Goal: Task Accomplishment & Management: Manage account settings

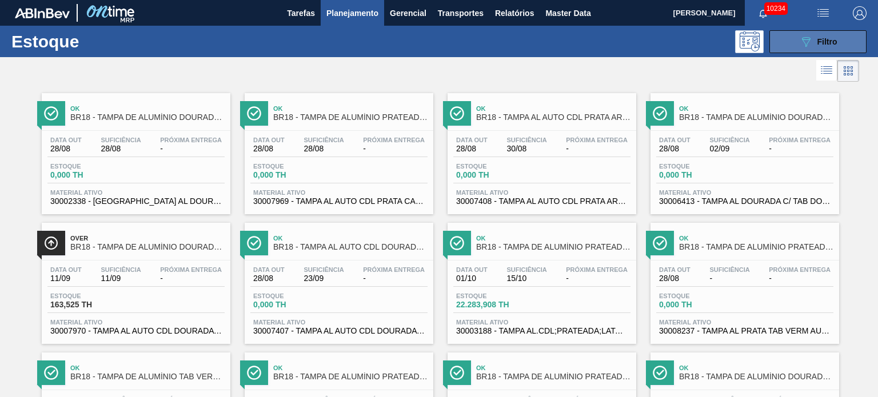
click at [814, 47] on div "089F7B8B-B2A5-4AFE-B5C0-19BA573D28AC Filtro" at bounding box center [818, 42] width 38 height 14
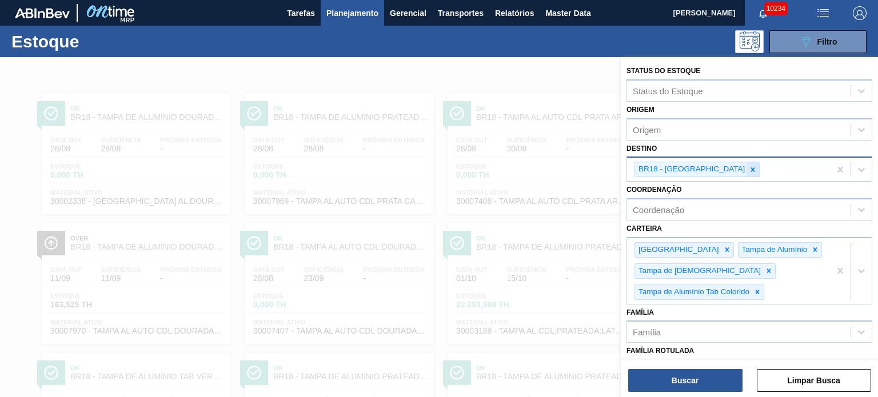
click at [749, 166] on icon at bounding box center [753, 170] width 8 height 8
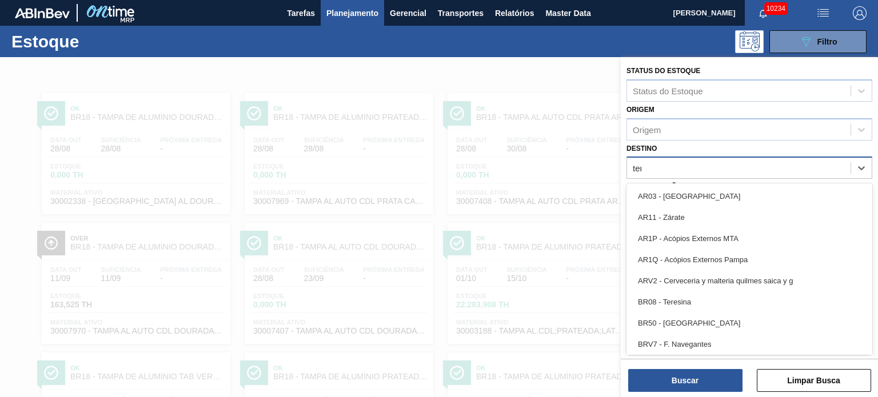
type input "tere"
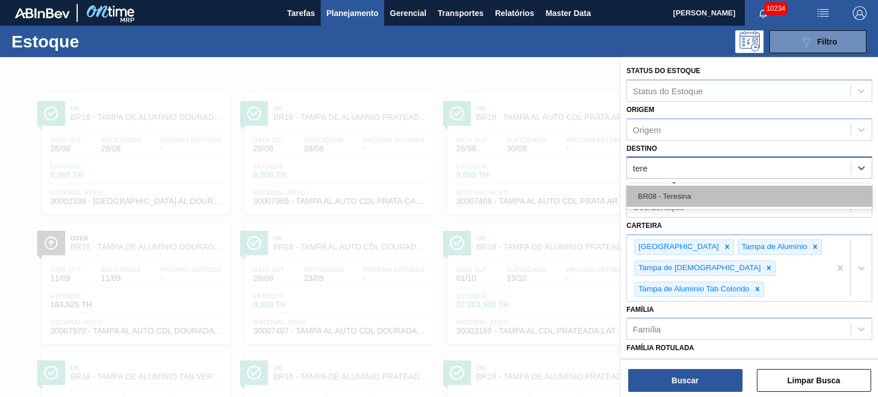
click at [672, 199] on div "BR08 - Teresina" at bounding box center [749, 196] width 246 height 21
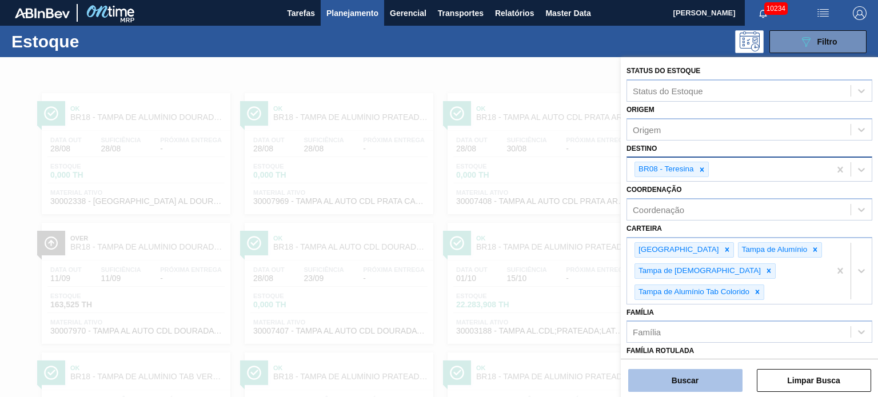
click at [666, 381] on button "Buscar" at bounding box center [685, 380] width 114 height 23
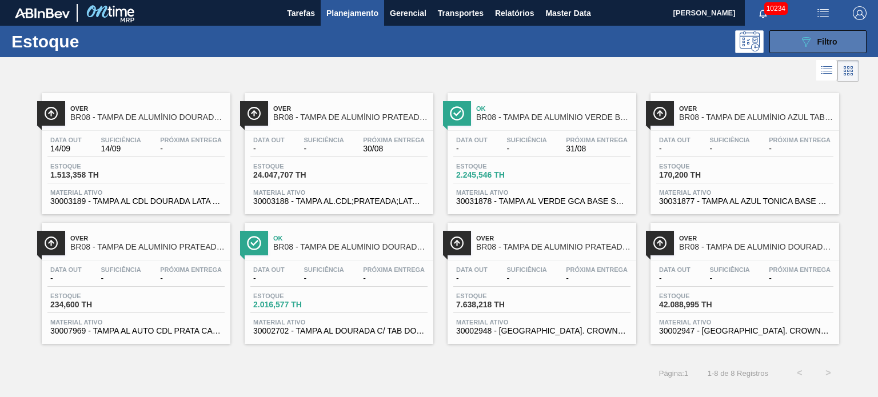
click at [786, 41] on button "089F7B8B-B2A5-4AFE-B5C0-19BA573D28AC Filtro" at bounding box center [817, 41] width 97 height 23
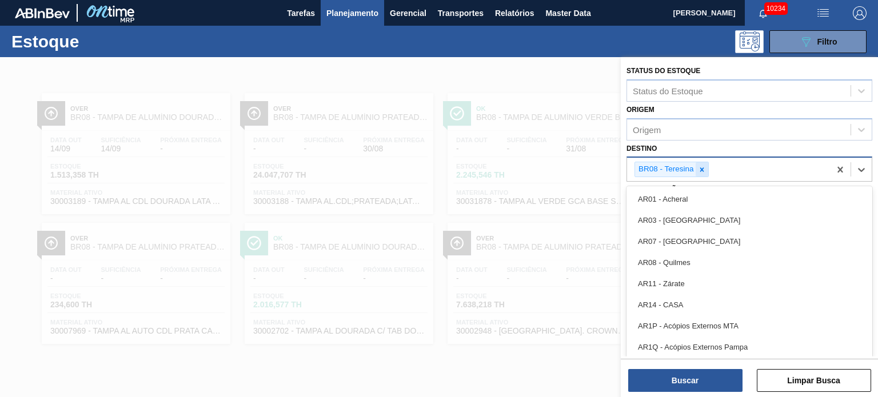
click at [706, 169] on div "BR08 - Teresina" at bounding box center [671, 169] width 74 height 15
click at [706, 169] on div at bounding box center [701, 169] width 13 height 14
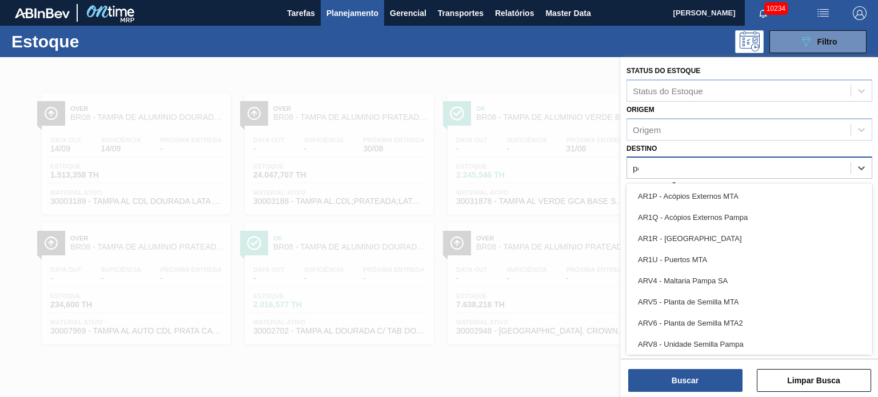
type input "pont"
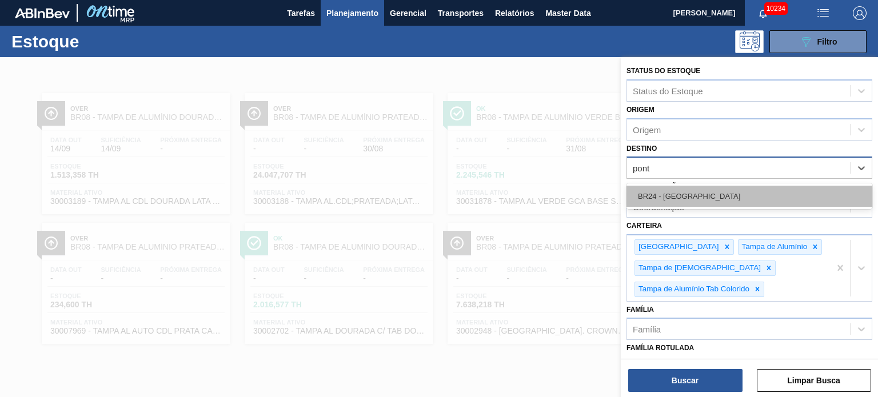
click at [701, 189] on div "BR24 - Ponta Grossa" at bounding box center [749, 196] width 246 height 21
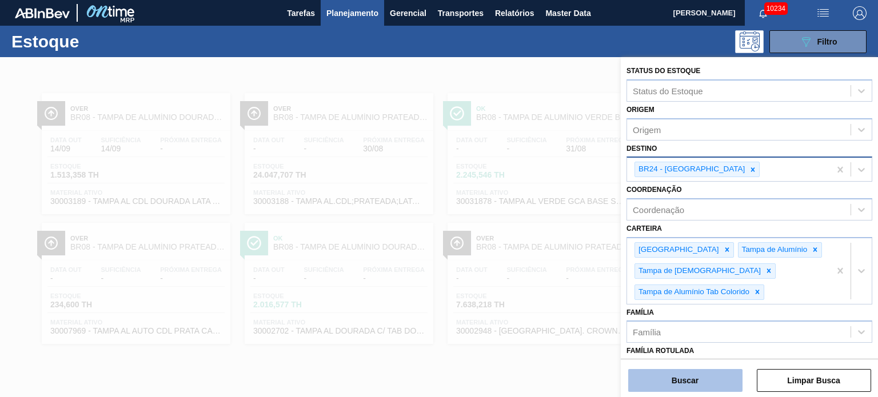
click at [669, 386] on button "Buscar" at bounding box center [685, 380] width 114 height 23
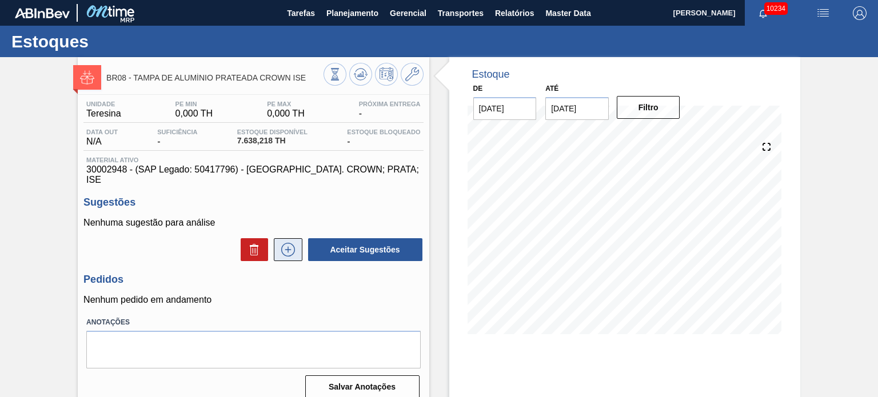
click at [286, 249] on icon at bounding box center [288, 249] width 6 height 1
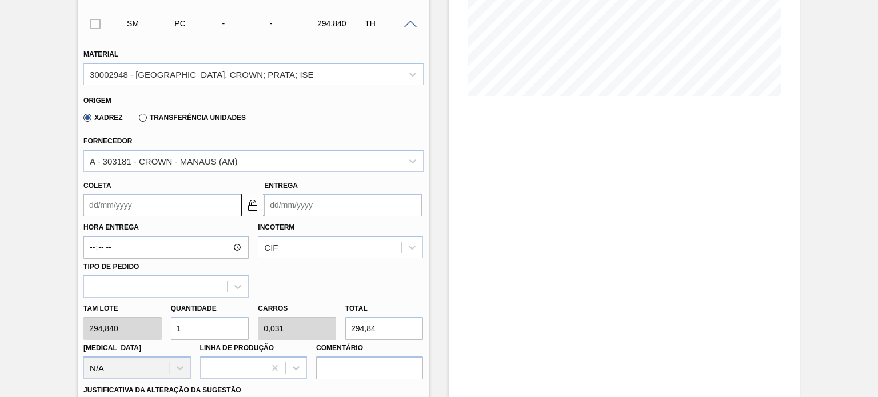
scroll to position [400, 0]
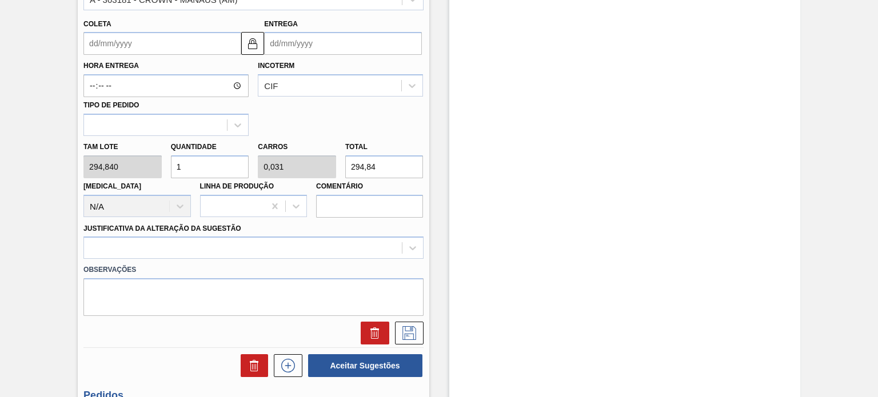
drag, startPoint x: 391, startPoint y: 153, endPoint x: 249, endPoint y: 165, distance: 143.4
click at [249, 165] on div "Tam lote 294,840 Quantidade 1 Carros 0,031 Total 294,84 Doca N/A Linha de Produ…" at bounding box center [253, 177] width 349 height 82
type input "0,024"
type input "0,001"
type input "7"
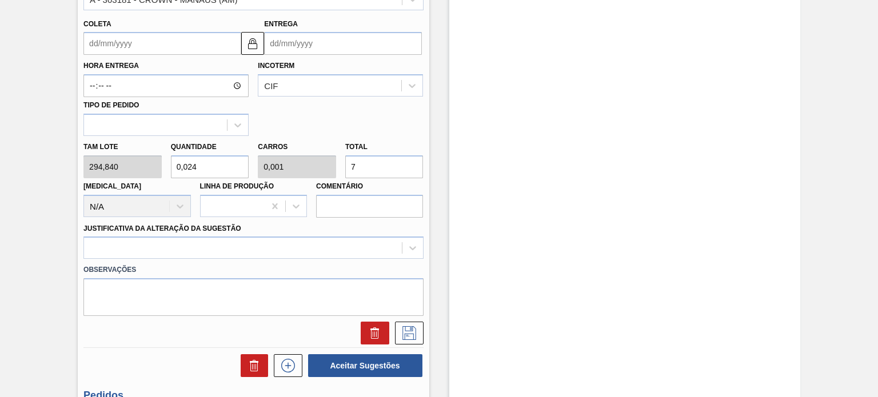
type input "0,258"
type input "0,008"
type input "76"
type input "2,588"
type input "0,081"
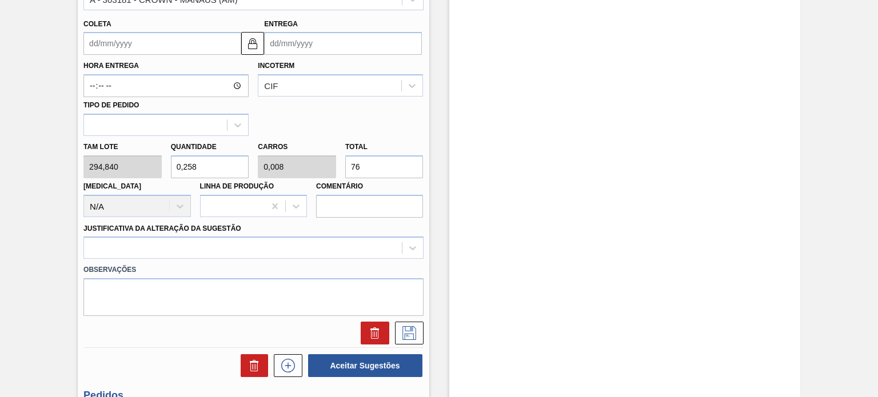
type input "763"
type input "25,906"
type input "0,81"
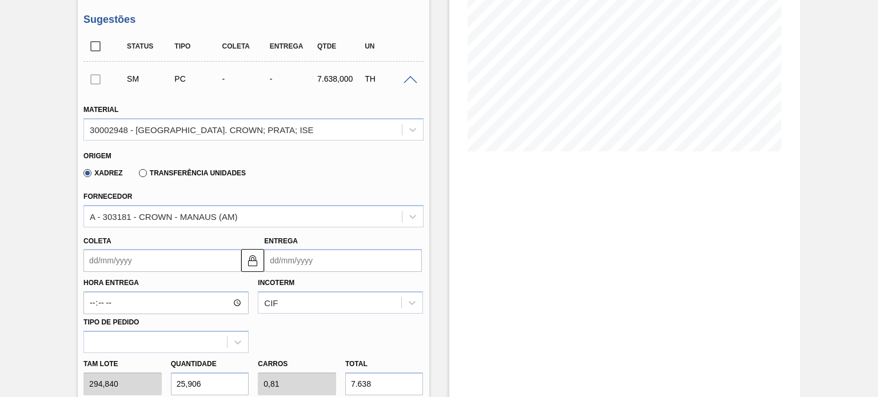
scroll to position [229, 0]
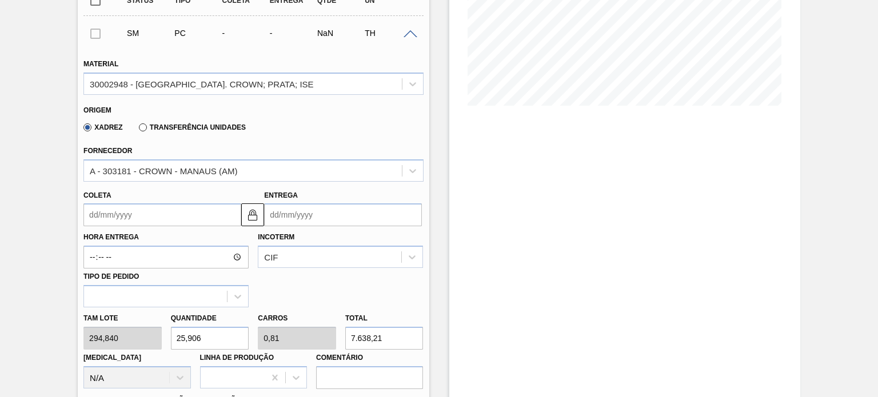
type input "7.638,218"
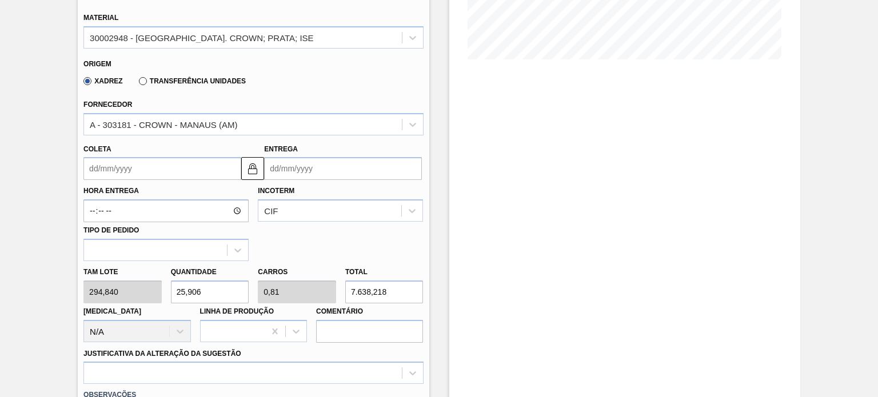
scroll to position [286, 0]
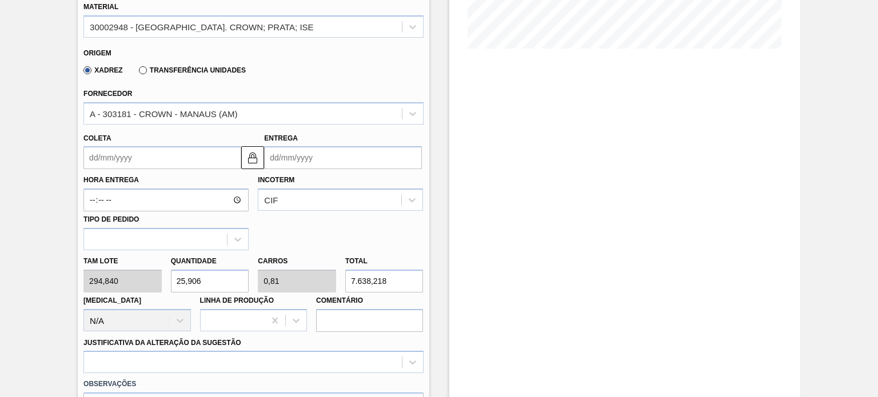
drag, startPoint x: 395, startPoint y: 273, endPoint x: 298, endPoint y: 283, distance: 97.1
click at [298, 283] on div "Tam lote 294,840 Quantidade 25,906 Carros 0,81 Total 7.638,218 Doca N/A Linha d…" at bounding box center [253, 291] width 349 height 82
type input "0"
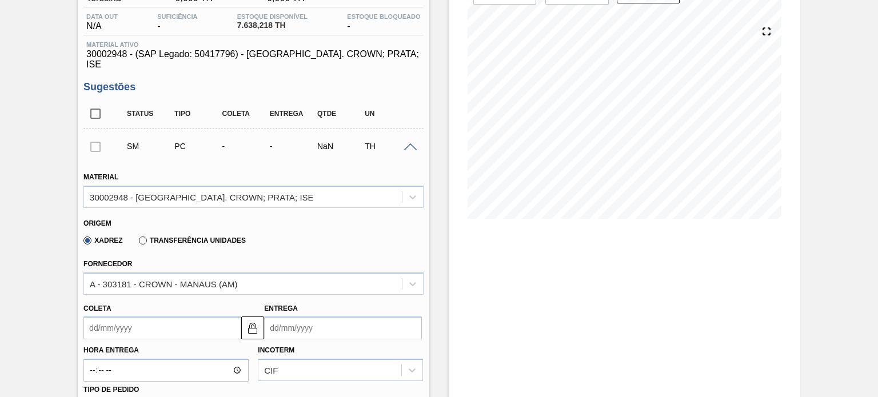
scroll to position [114, 0]
click at [142, 238] on label "Transferência Unidades" at bounding box center [192, 242] width 107 height 8
click at [137, 244] on input "Transferência Unidades" at bounding box center [137, 244] width 0 height 0
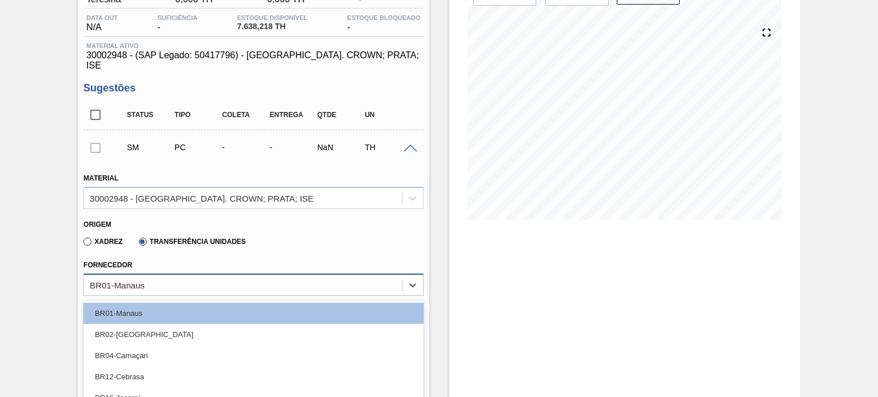
click at [155, 274] on div "option BR04-Camaçari focused, 3 of 17. 17 results available. Use Up and Down to…" at bounding box center [252, 285] width 339 height 22
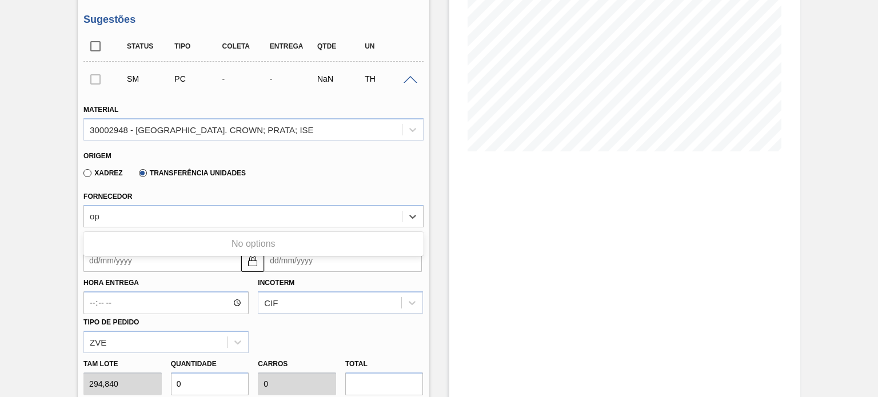
type input "o"
type input "pont"
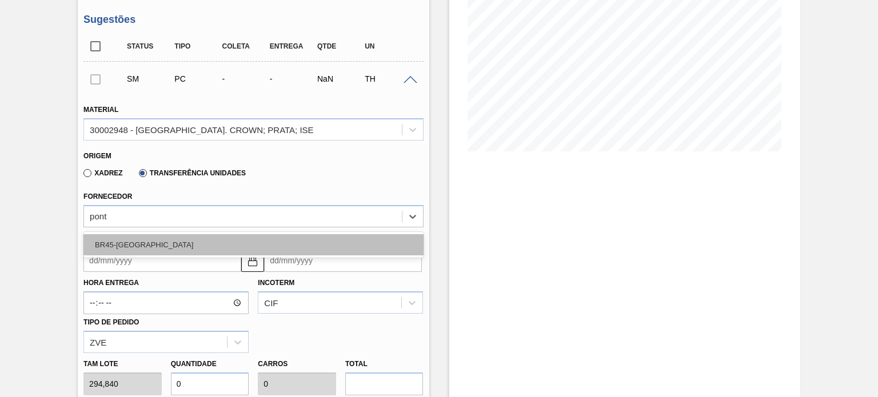
click at [153, 234] on div "BR45-Ponta Grossa" at bounding box center [252, 244] width 339 height 21
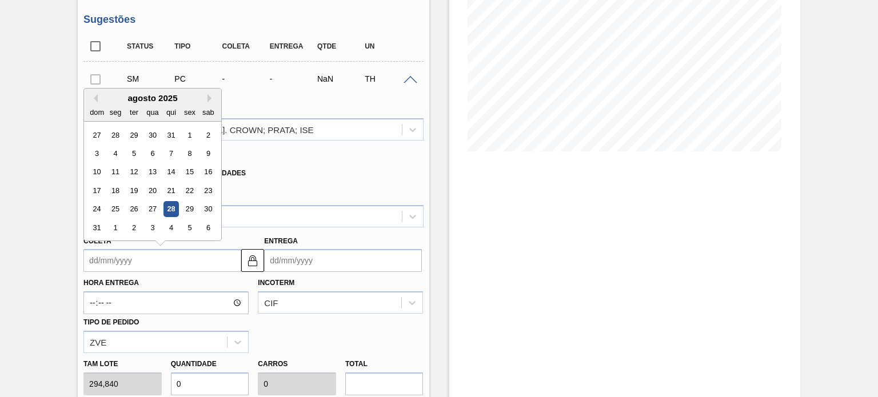
click at [146, 249] on input "Coleta" at bounding box center [162, 260] width 158 height 23
click at [312, 249] on input "Entrega" at bounding box center [343, 260] width 158 height 23
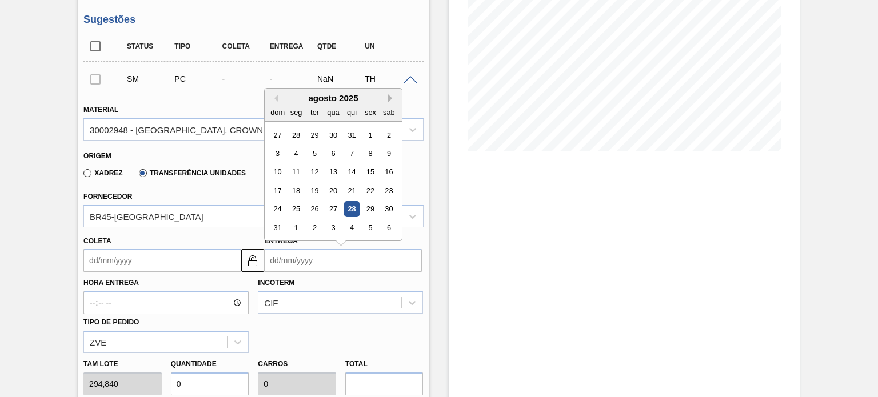
click at [390, 94] on button "Next Month" at bounding box center [392, 98] width 8 height 8
click at [373, 165] on div "19" at bounding box center [370, 172] width 15 height 15
type input "25/08/2025"
type input "19/09/2025"
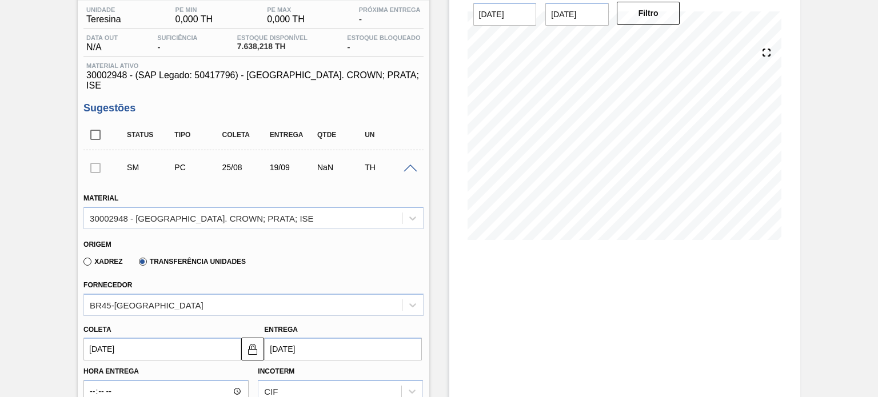
scroll to position [0, 0]
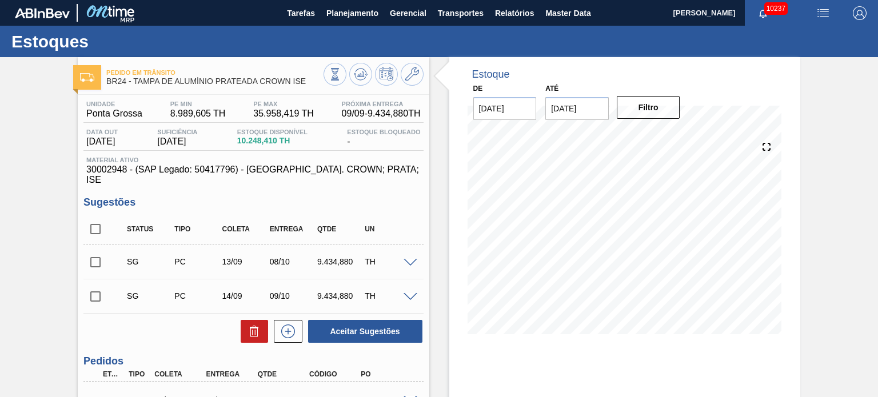
click at [407, 259] on span at bounding box center [410, 263] width 14 height 9
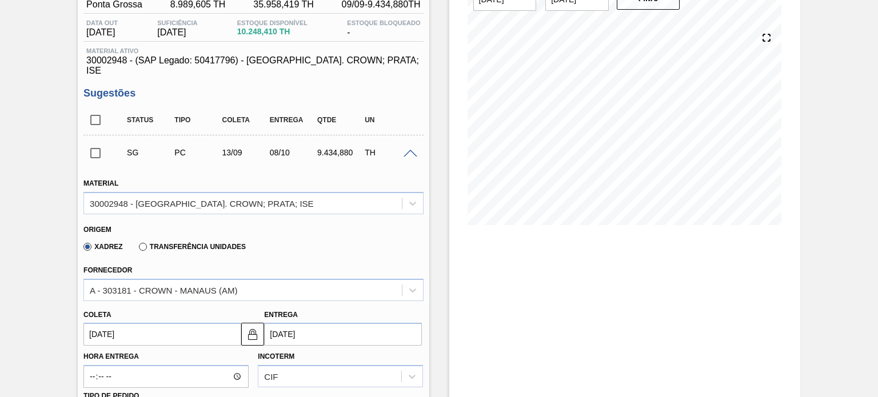
scroll to position [114, 0]
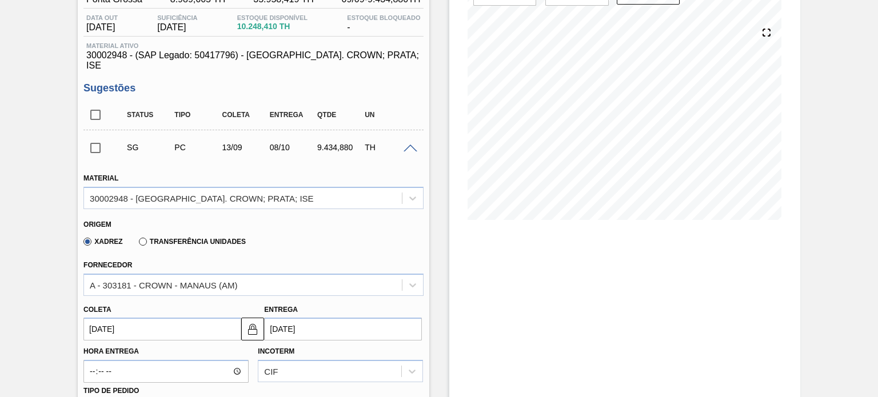
drag, startPoint x: 141, startPoint y: 233, endPoint x: 168, endPoint y: 254, distance: 34.5
click at [142, 238] on label "Transferência Unidades" at bounding box center [192, 242] width 107 height 8
click at [137, 244] on input "Transferência Unidades" at bounding box center [137, 244] width 0 height 0
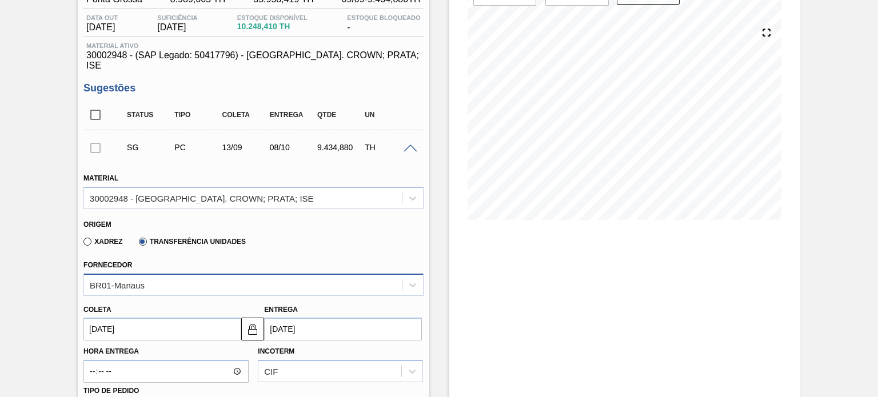
click at [185, 274] on div "BR01-Manaus" at bounding box center [252, 285] width 339 height 22
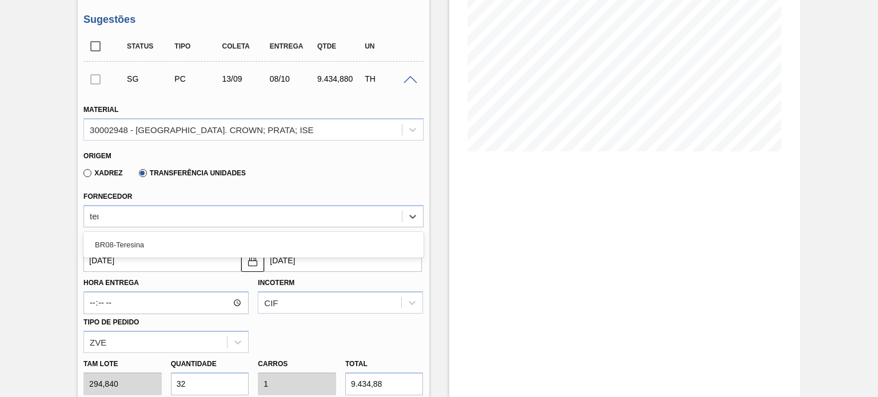
type input "tere"
drag, startPoint x: 159, startPoint y: 236, endPoint x: 220, endPoint y: 246, distance: 62.0
click at [158, 235] on div "BR08-Teresina" at bounding box center [252, 244] width 339 height 21
click at [297, 254] on input "08/10/2025" at bounding box center [343, 260] width 158 height 23
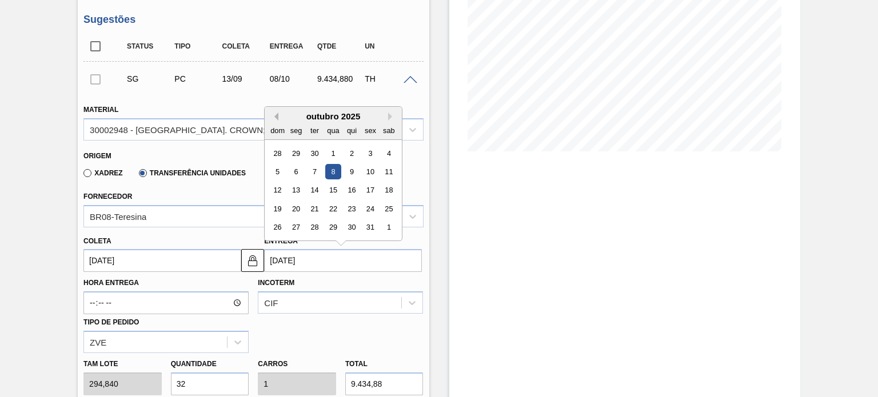
click at [273, 113] on button "Previous Month" at bounding box center [274, 117] width 8 height 8
click at [374, 183] on div "19" at bounding box center [370, 190] width 15 height 15
type input "25/08/2025"
type input "19/09/2025"
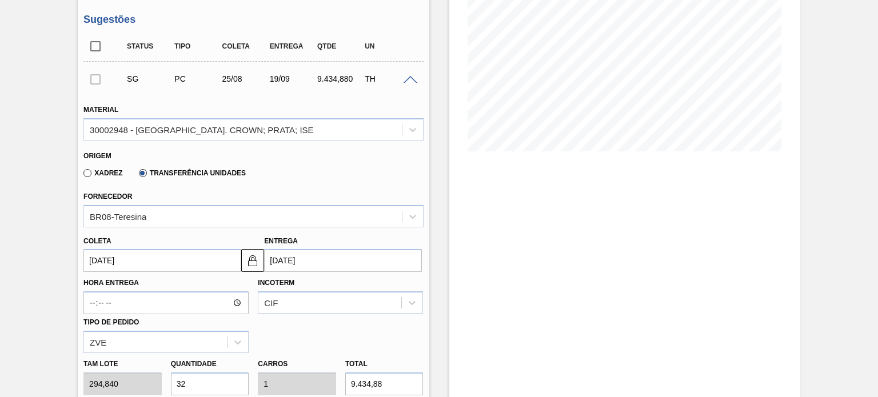
click at [403, 76] on span at bounding box center [410, 80] width 14 height 9
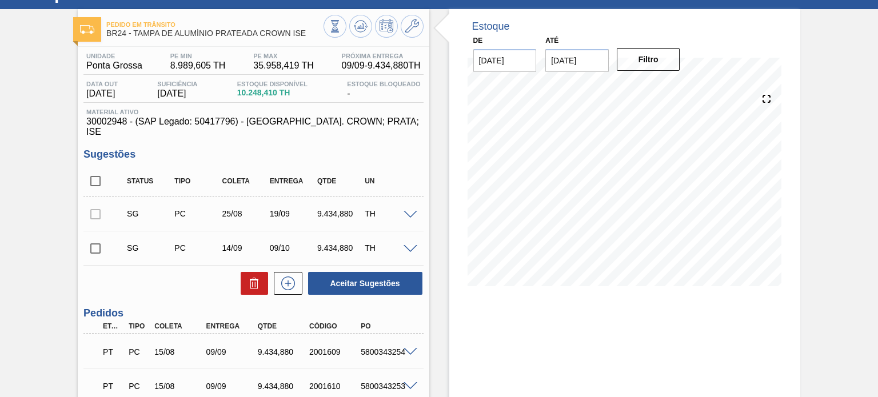
scroll to position [0, 0]
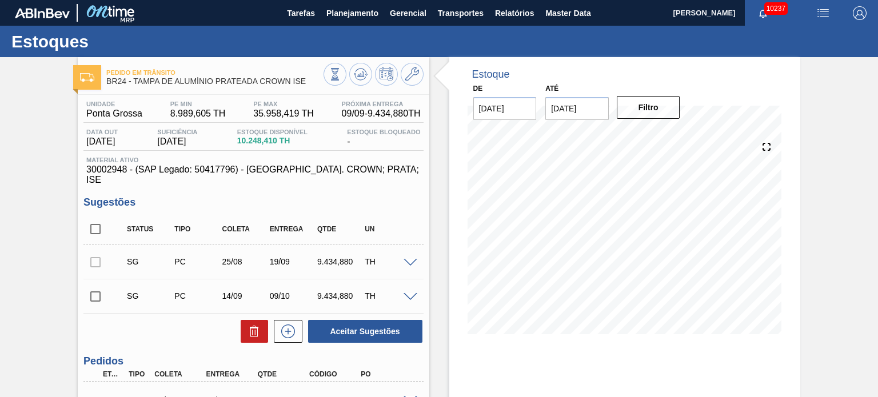
click at [368, 59] on div "Pedido em Trânsito BR24 - TAMPA DE ALUMÍNIO PRATEADA CROWN ISE" at bounding box center [253, 72] width 351 height 31
click at [366, 74] on icon at bounding box center [361, 74] width 14 height 14
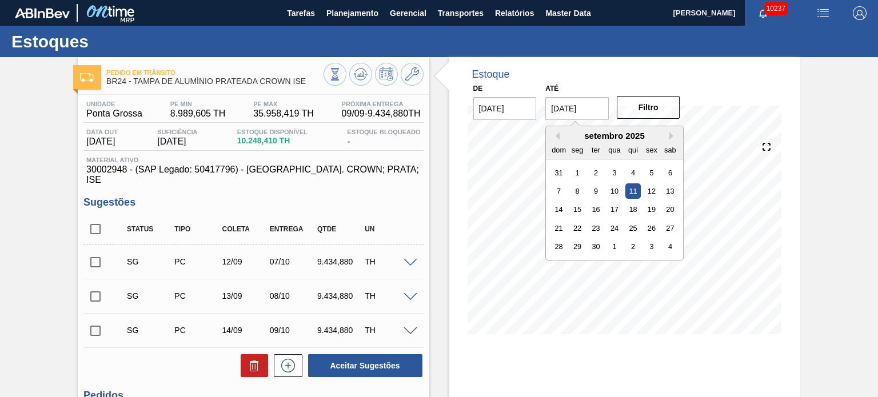
click at [569, 105] on input "11/09/2025" at bounding box center [576, 108] width 63 height 23
click at [599, 247] on div "30" at bounding box center [595, 246] width 15 height 15
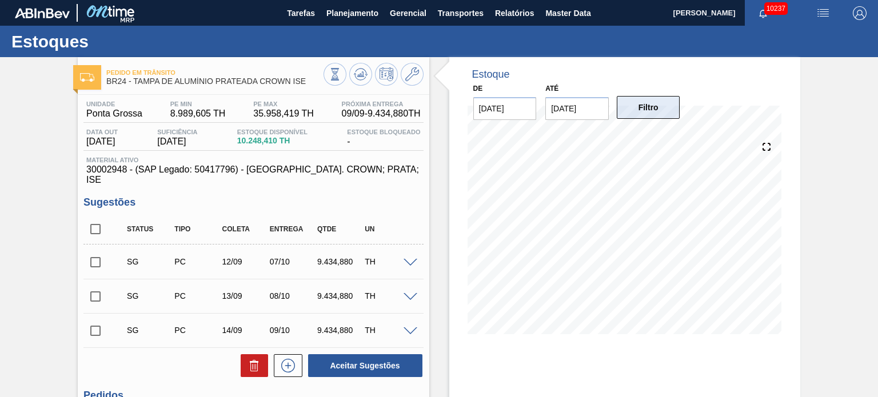
click at [649, 113] on button "Filtro" at bounding box center [648, 107] width 63 height 23
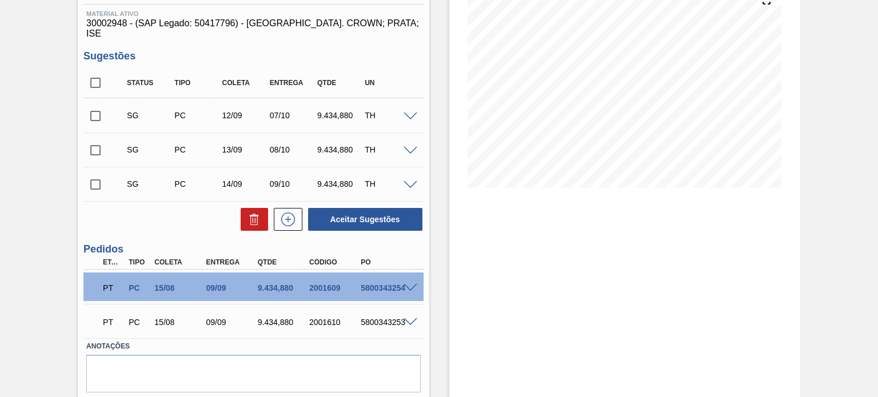
scroll to position [170, 0]
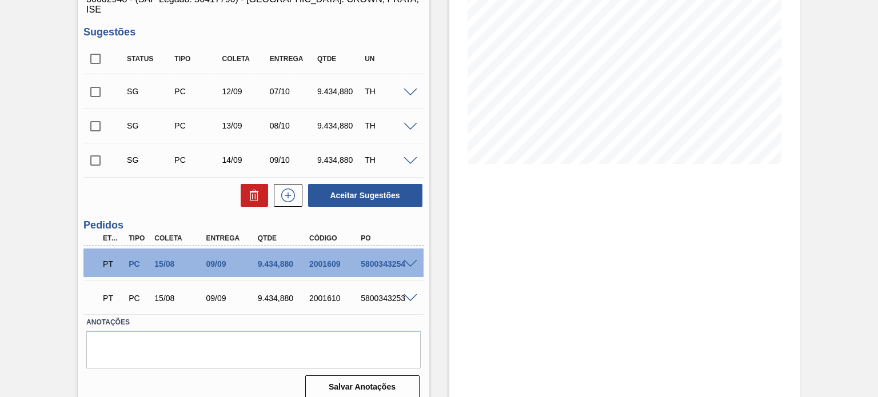
click at [409, 260] on span at bounding box center [410, 264] width 14 height 9
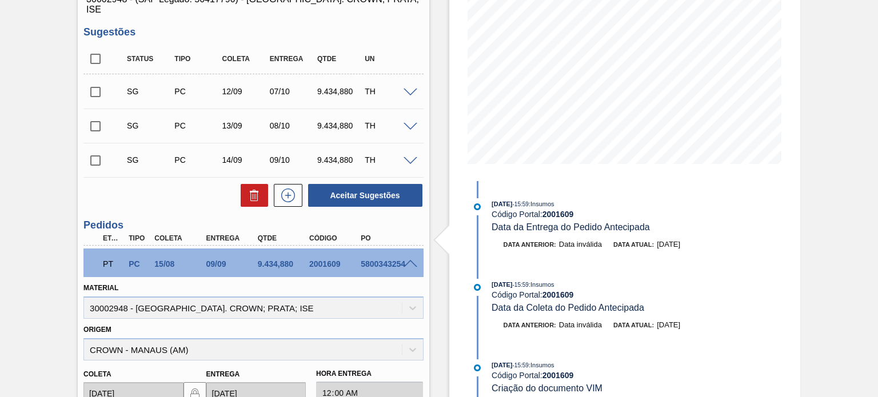
click at [409, 260] on span at bounding box center [410, 264] width 14 height 9
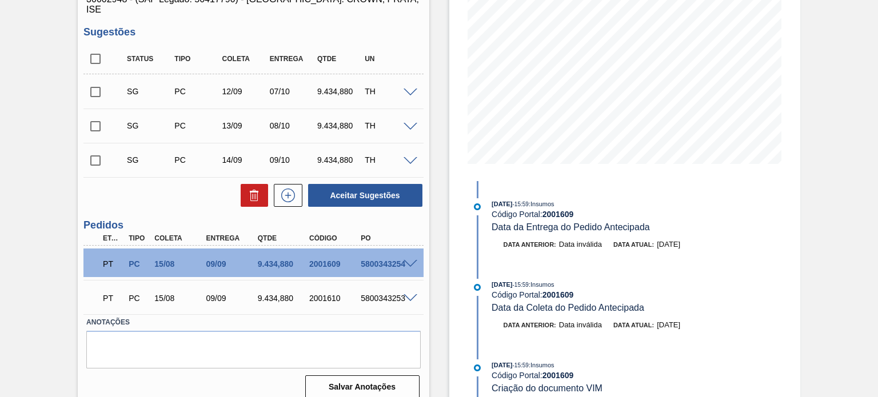
click at [406, 294] on span at bounding box center [410, 298] width 14 height 9
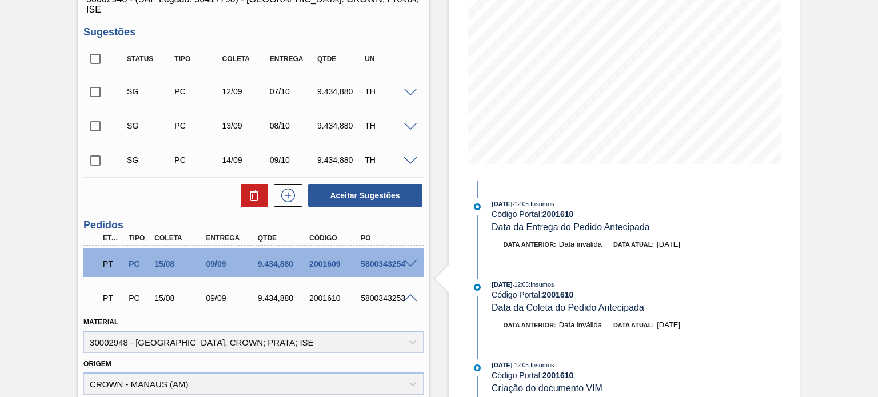
click at [406, 294] on span at bounding box center [410, 298] width 14 height 9
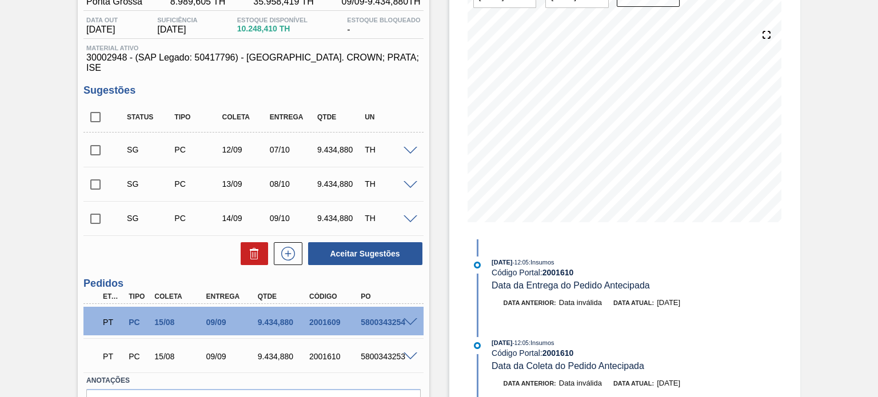
scroll to position [56, 0]
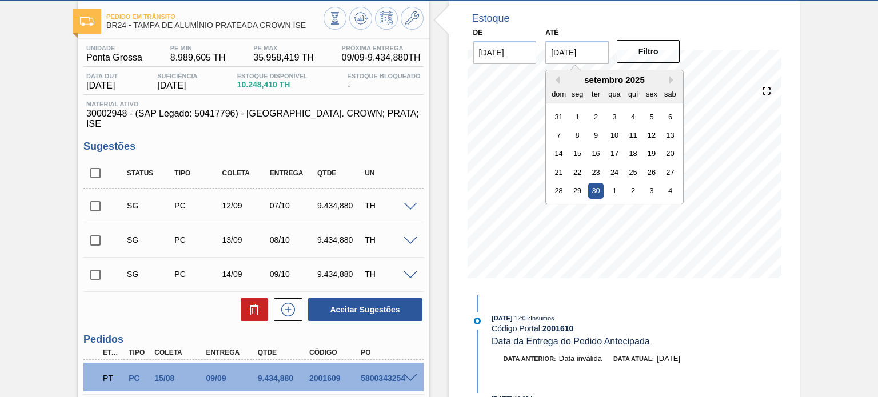
click at [573, 57] on input "30/09/2025" at bounding box center [576, 52] width 63 height 23
click at [670, 82] on button "Next Month" at bounding box center [673, 80] width 8 height 8
click at [649, 174] on div "24" at bounding box center [651, 172] width 15 height 15
type input "[DATE]"
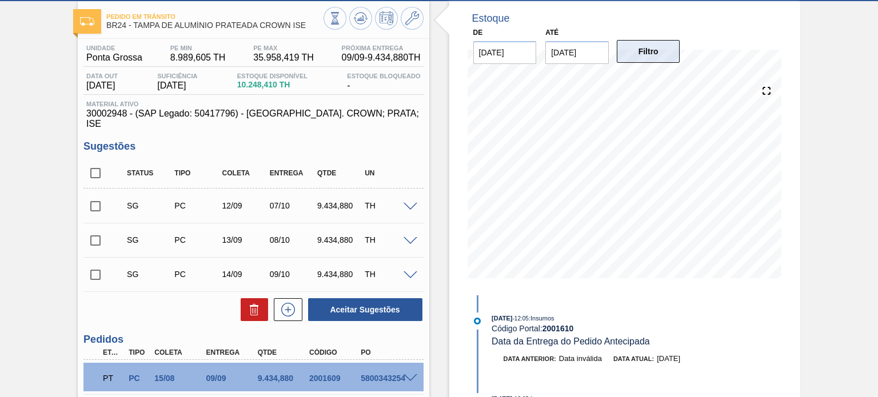
click at [638, 58] on button "Filtro" at bounding box center [648, 51] width 63 height 23
click at [361, 23] on icon at bounding box center [361, 18] width 14 height 14
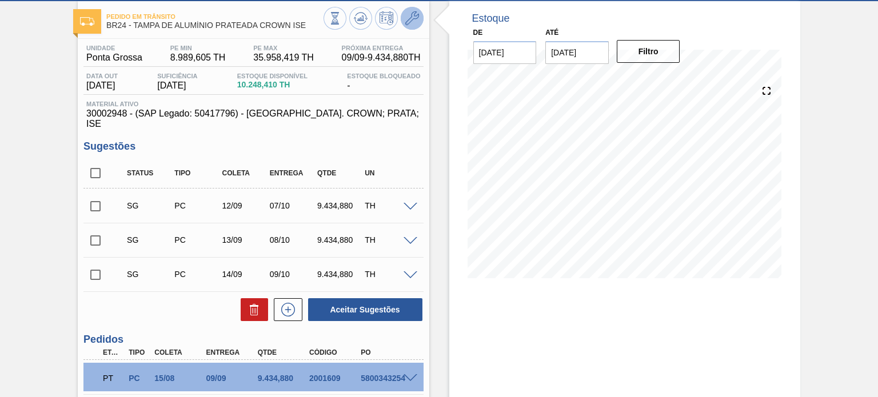
click at [418, 19] on button at bounding box center [412, 18] width 23 height 23
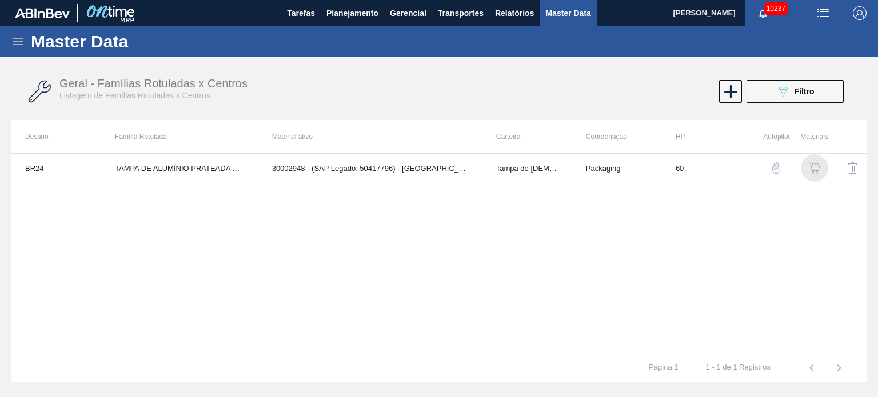
click at [814, 167] on img "button" at bounding box center [814, 167] width 11 height 11
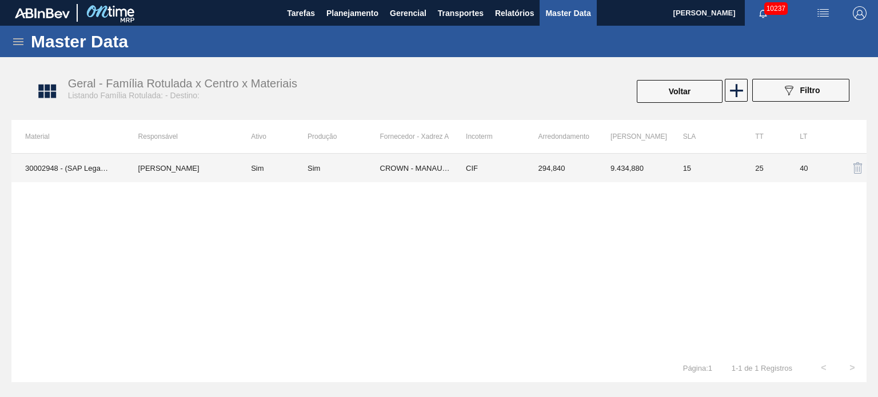
click at [206, 162] on td "Beatriz Marcelino Vasconcelo" at bounding box center [181, 168] width 113 height 29
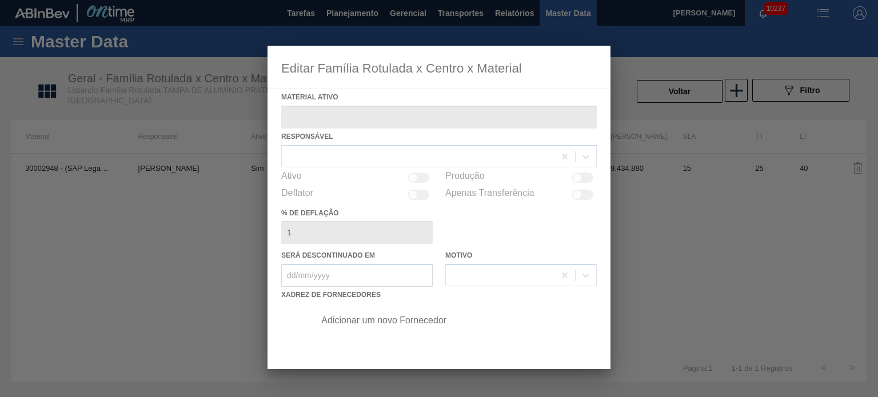
type ativo "30002948 - (SAP Legado: 50417796) - [GEOGRAPHIC_DATA]. CROWN; PRATA; ISE"
checkbox input "true"
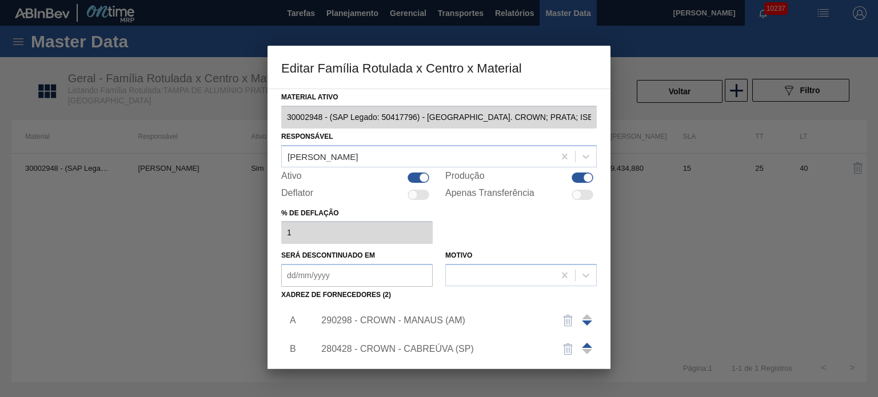
scroll to position [117, 0]
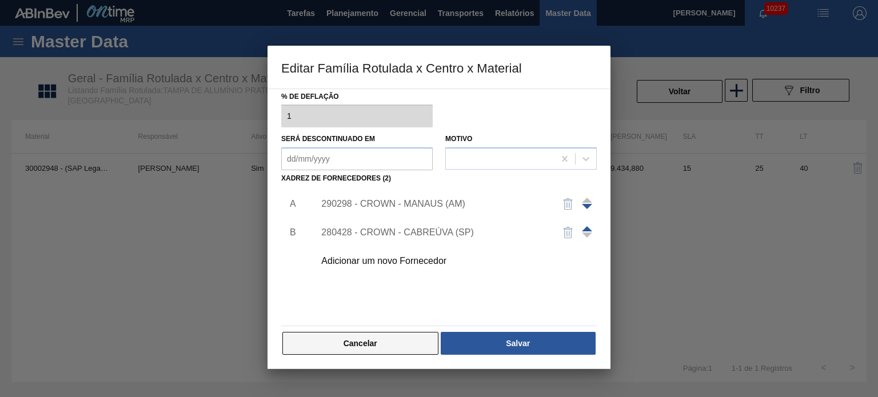
click at [386, 334] on button "Cancelar" at bounding box center [360, 343] width 156 height 23
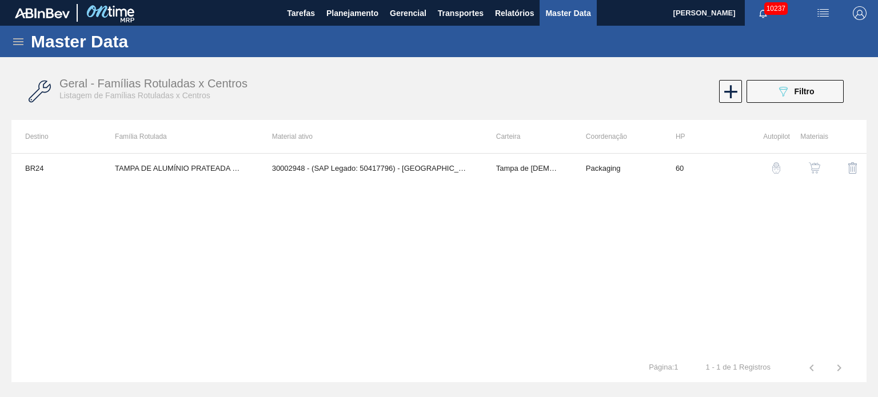
click at [779, 169] on img "button" at bounding box center [775, 167] width 11 height 11
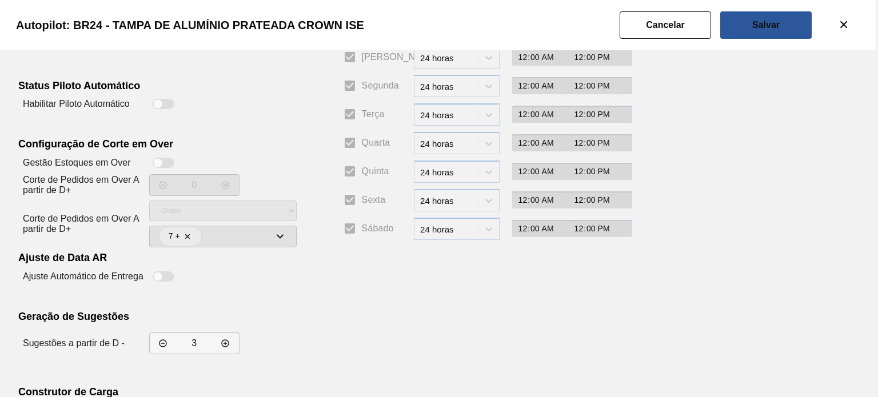
scroll to position [207, 0]
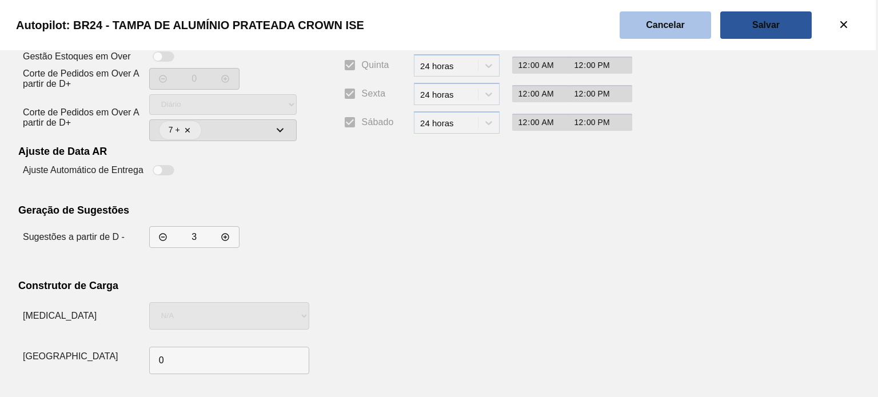
click at [693, 28] on button "Cancelar" at bounding box center [664, 24] width 91 height 27
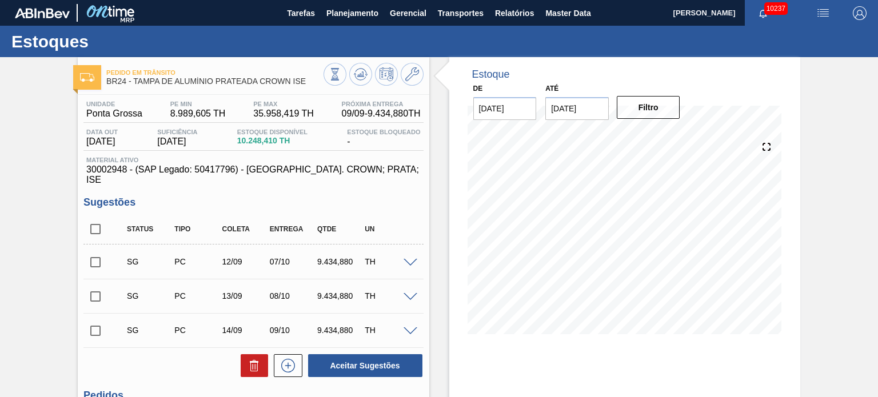
click at [409, 259] on span at bounding box center [410, 263] width 14 height 9
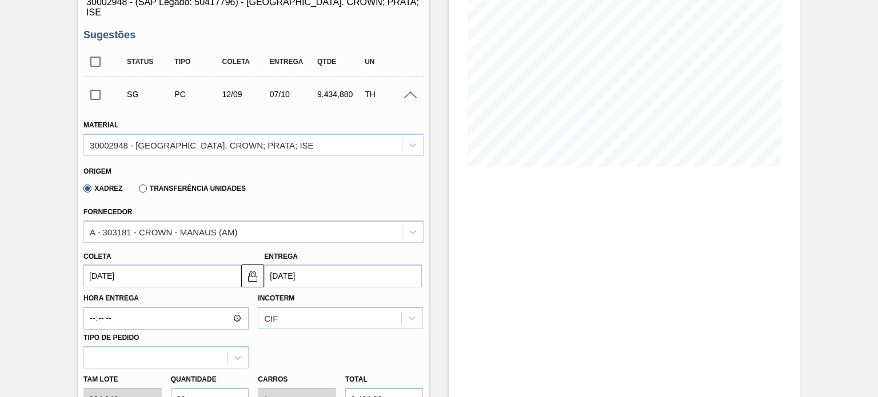
scroll to position [229, 0]
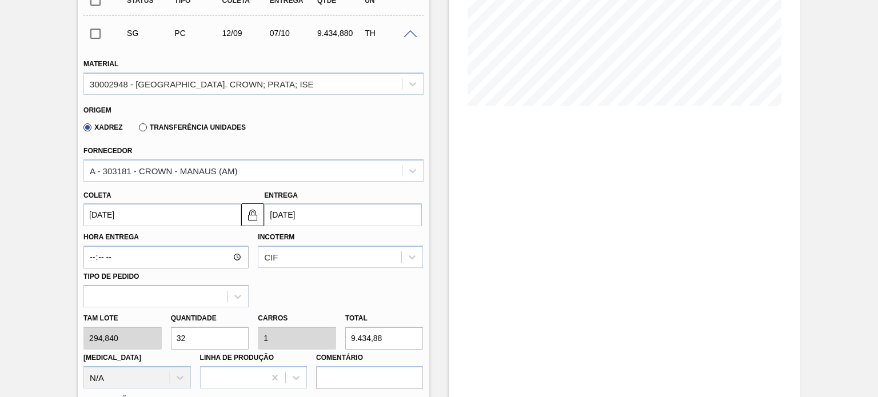
click at [143, 123] on label "Transferência Unidades" at bounding box center [192, 127] width 107 height 8
click at [137, 130] on input "Transferência Unidades" at bounding box center [137, 130] width 0 height 0
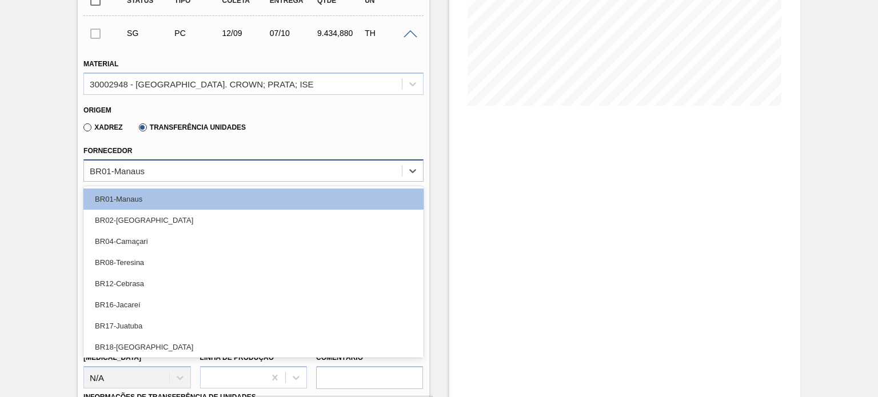
click at [194, 162] on div "BR01-Manaus" at bounding box center [242, 170] width 317 height 17
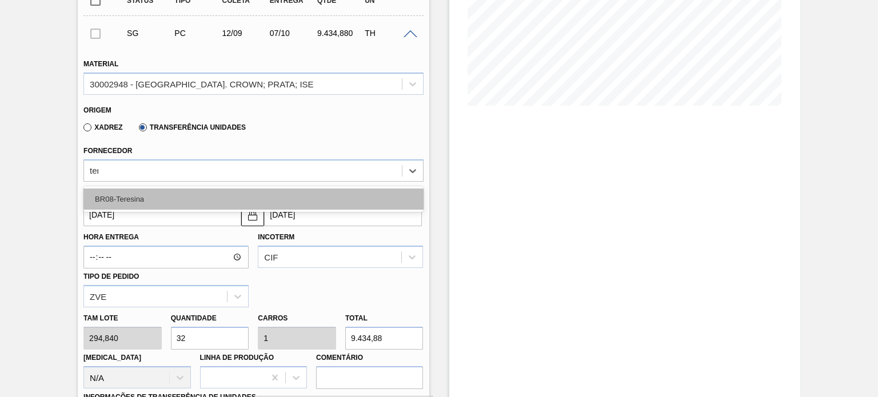
type input "tere"
click at [147, 195] on div "BR08-Teresina" at bounding box center [252, 199] width 339 height 21
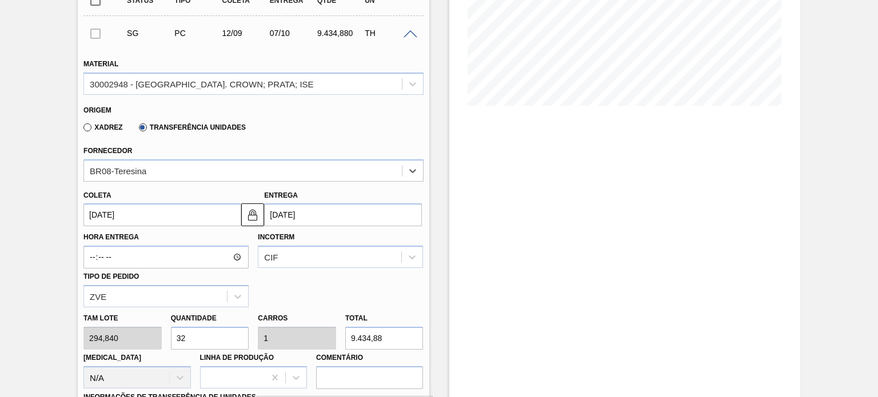
click at [300, 213] on input "07/10/2025" at bounding box center [343, 214] width 158 height 23
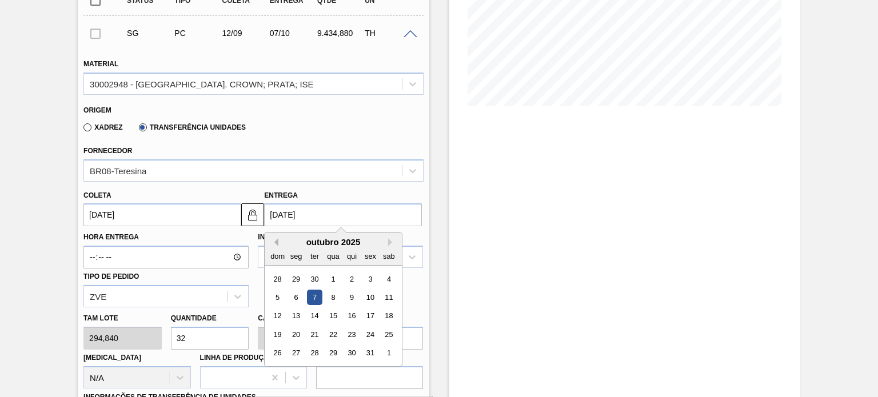
click at [275, 238] on button "Previous Month" at bounding box center [274, 242] width 8 height 8
click at [370, 309] on div "19" at bounding box center [370, 316] width 15 height 15
type input "25/08/2025"
type input "[DATE]"
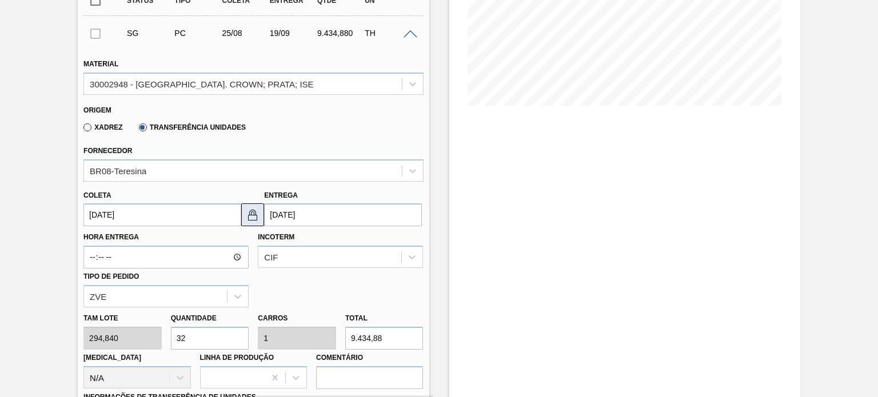
click at [251, 209] on img at bounding box center [253, 215] width 14 height 14
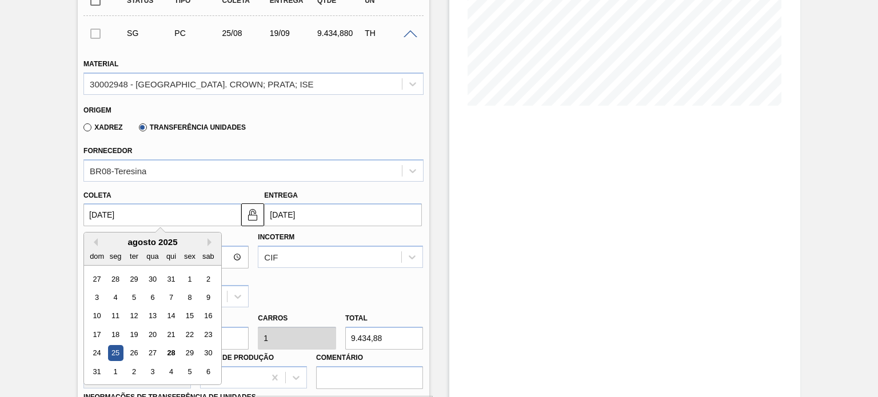
click at [165, 203] on input "25/08/2025" at bounding box center [162, 214] width 158 height 23
click at [210, 238] on button "Next Month" at bounding box center [211, 242] width 8 height 8
click at [175, 290] on div "11" at bounding box center [170, 297] width 15 height 15
type input "[DATE]"
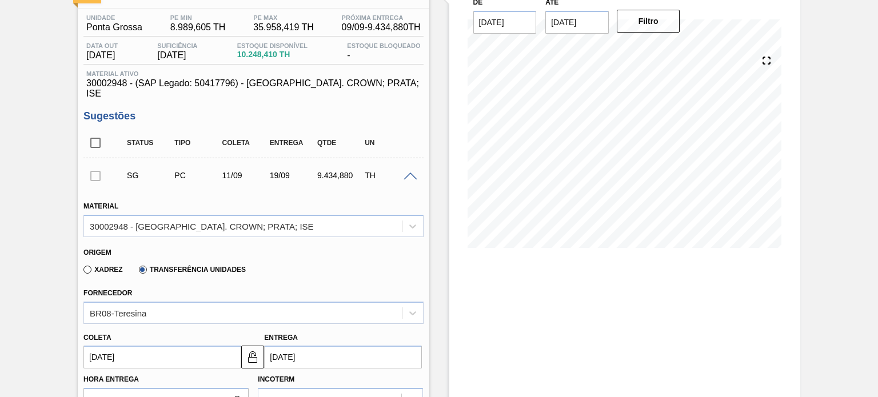
scroll to position [0, 0]
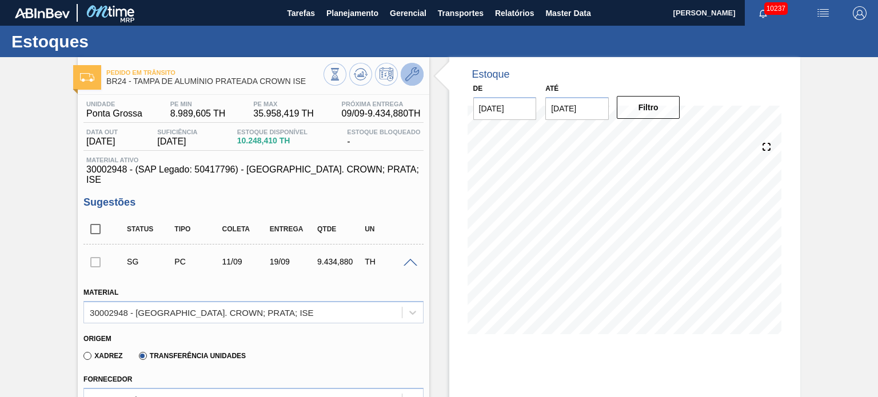
click at [407, 79] on icon at bounding box center [412, 74] width 14 height 14
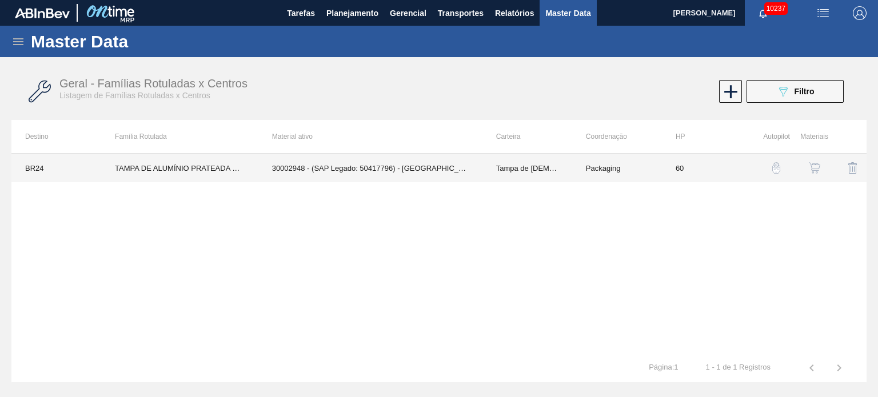
click at [215, 169] on td "TAMPA DE ALUMÍNIO PRATEADA CROWN ISE" at bounding box center [179, 168] width 157 height 29
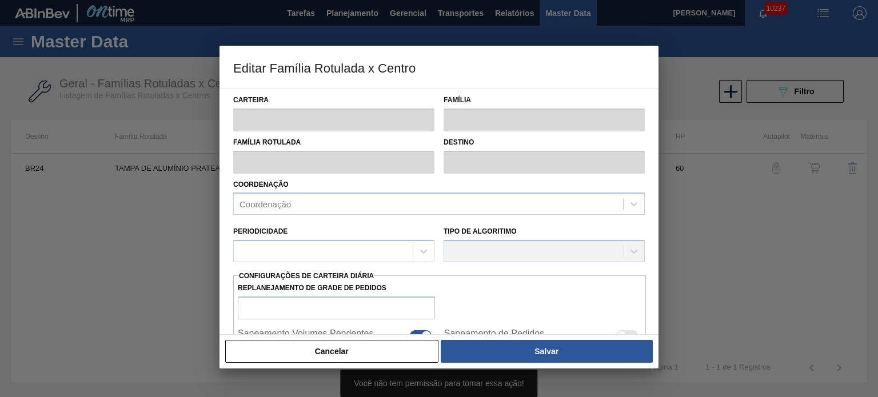
scroll to position [171, 0]
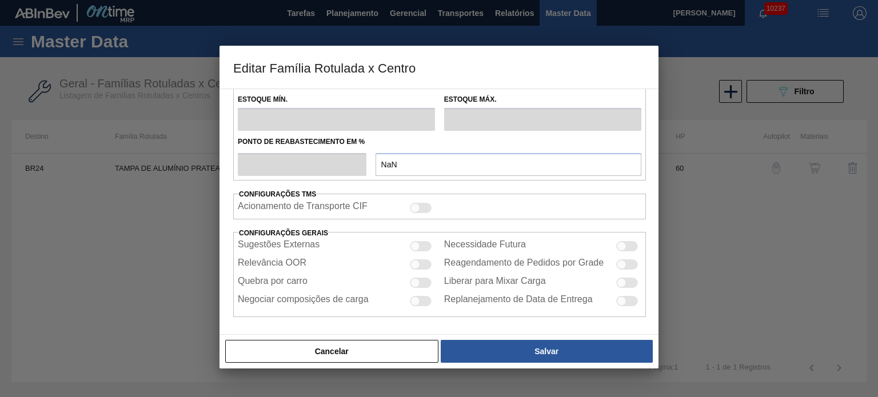
type input "Tampa de Lata"
type input "Tampa de Alumínio"
type input "TAMPA DE ALUMÍNIO PRATEADA CROWN ISE"
type input "BR24 - Ponta Grossa"
type input "60"
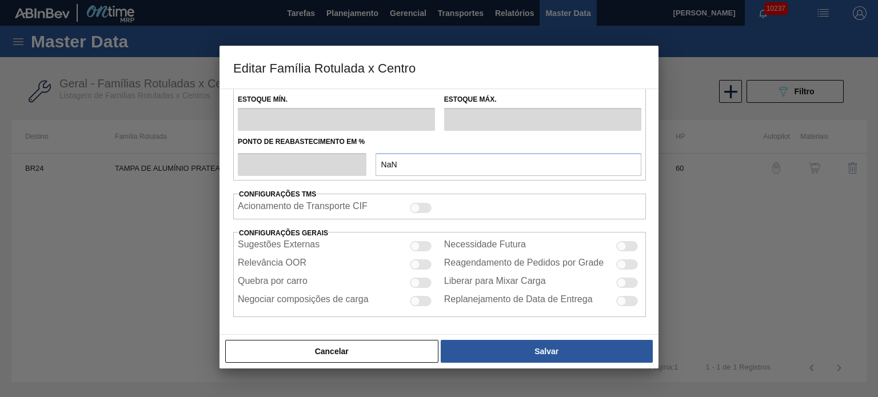
type input "8.989,605"
type input "35.958,419"
type input "47"
type input "21.575,052"
checkbox input "true"
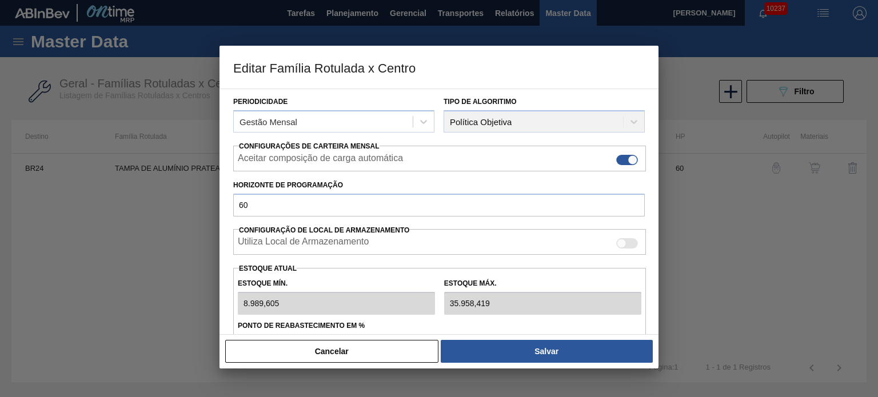
scroll to position [0, 0]
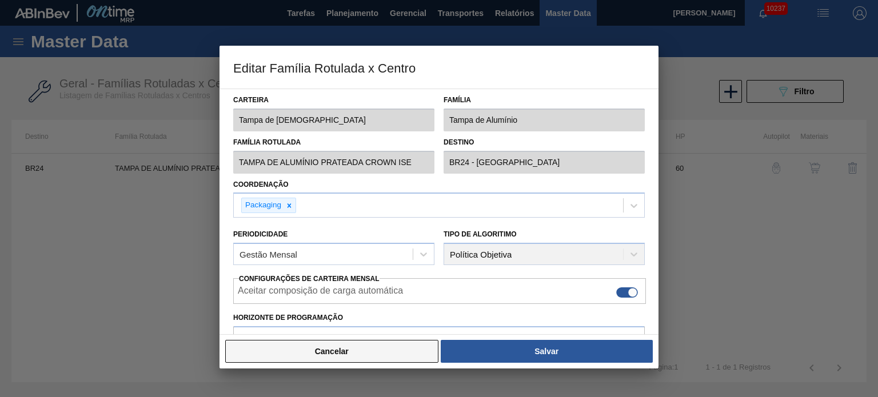
click at [334, 358] on button "Cancelar" at bounding box center [331, 351] width 213 height 23
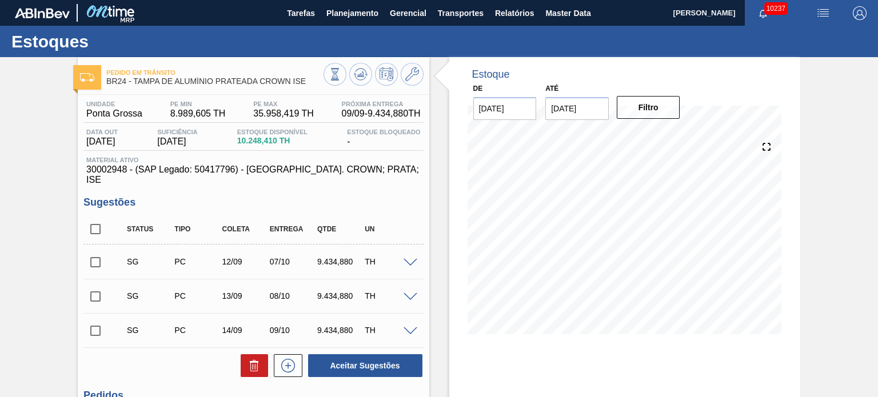
click at [406, 259] on span at bounding box center [410, 263] width 14 height 9
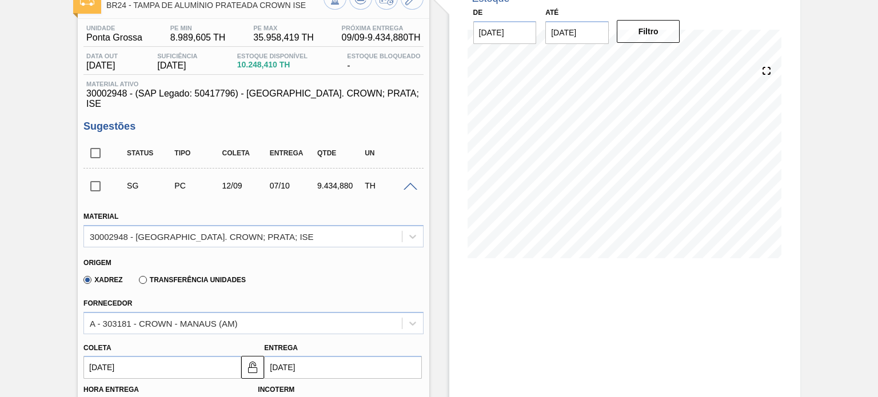
scroll to position [171, 0]
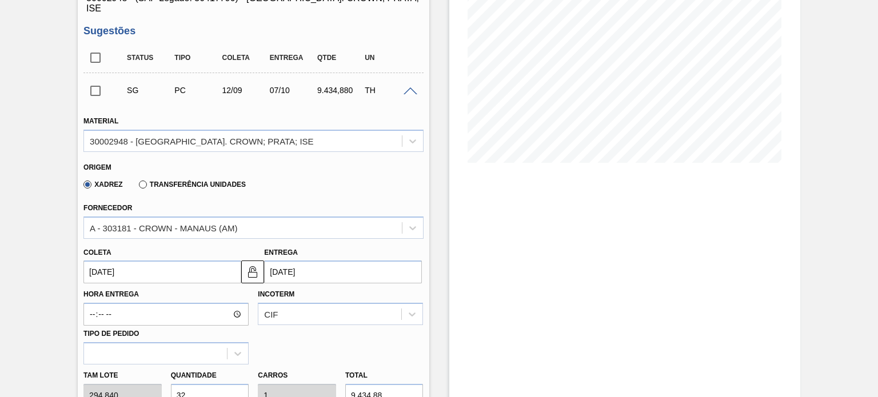
click at [140, 181] on label "Transferência Unidades" at bounding box center [192, 185] width 107 height 8
click at [137, 187] on input "Transferência Unidades" at bounding box center [137, 187] width 0 height 0
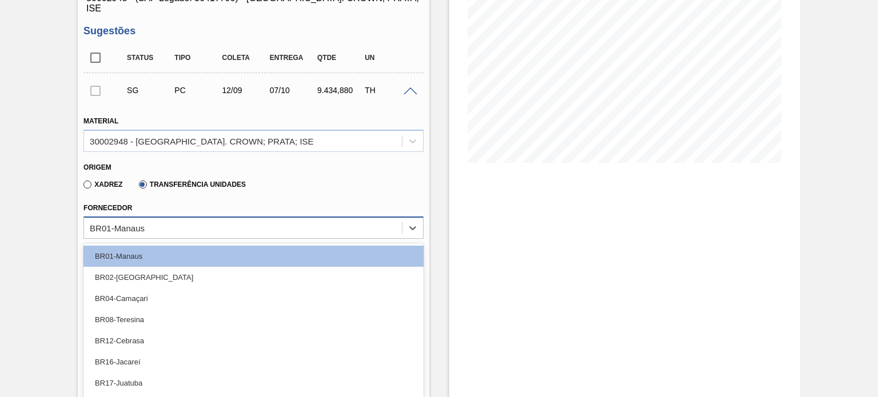
click at [155, 223] on div "option BR01-Manaus focused, 1 of 17. 17 results available. Use Up and Down to c…" at bounding box center [252, 228] width 339 height 22
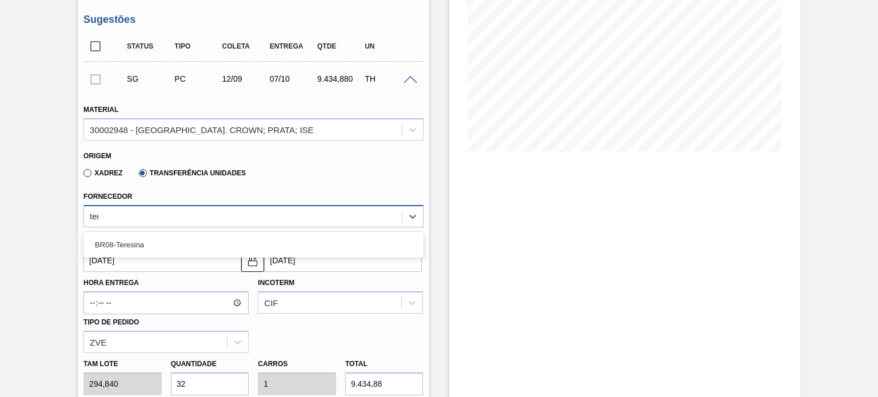
type input "tere"
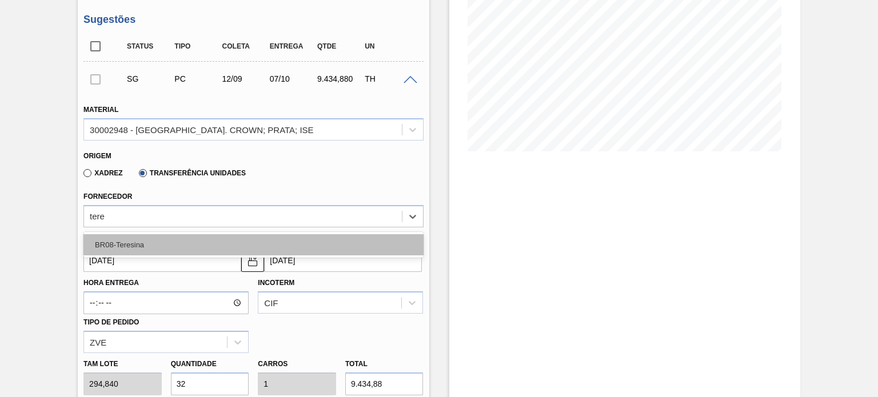
click at [154, 234] on div "BR08-Teresina" at bounding box center [252, 244] width 339 height 21
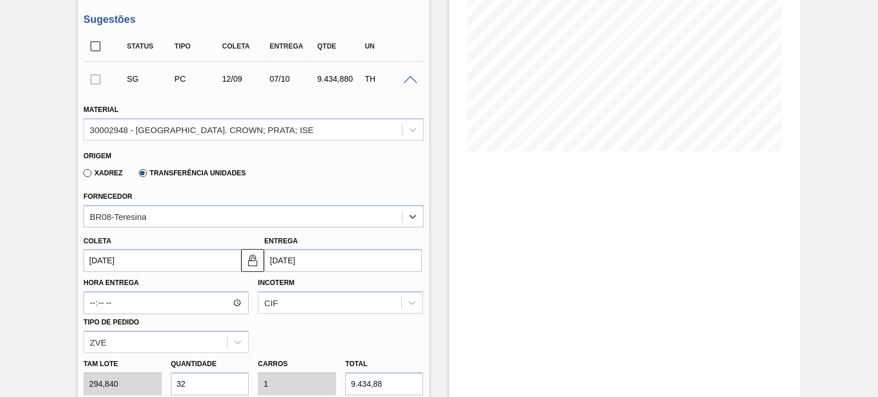
click at [293, 249] on input "07/10/2025" at bounding box center [343, 260] width 158 height 23
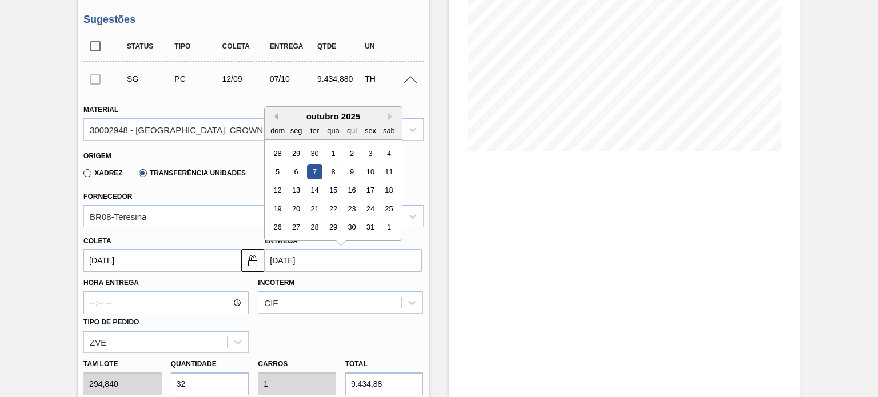
click at [277, 113] on button "Previous Month" at bounding box center [274, 117] width 8 height 8
click at [370, 183] on div "19" at bounding box center [370, 190] width 15 height 15
type input "[DATE]"
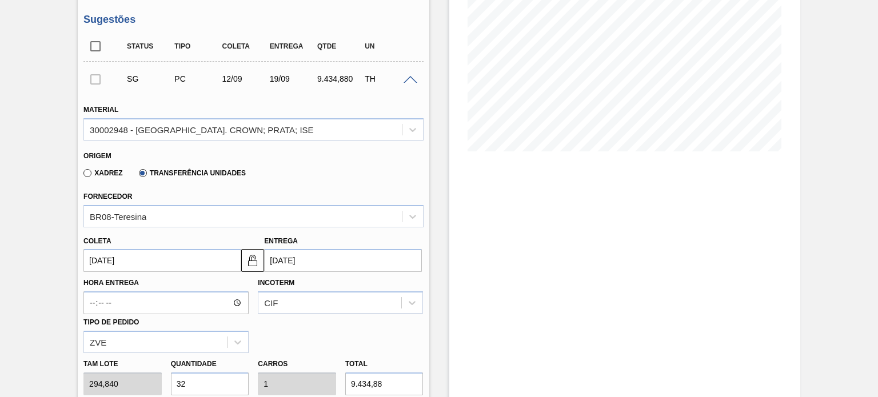
click at [146, 249] on input "12/09/2025" at bounding box center [162, 260] width 158 height 23
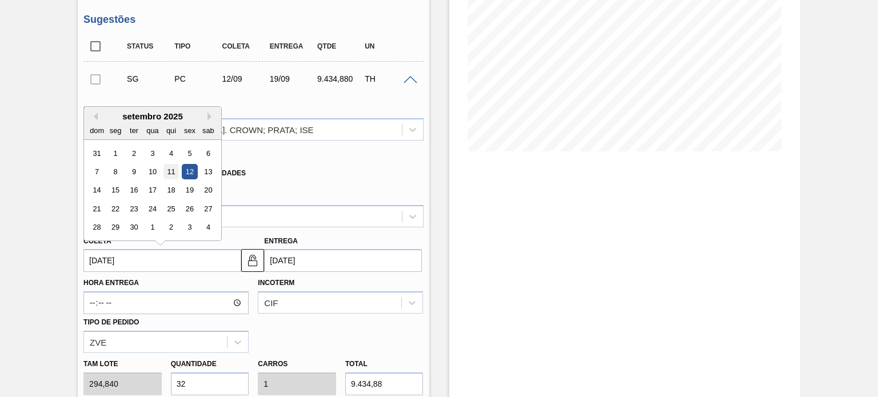
click at [173, 164] on div "11" at bounding box center [170, 171] width 15 height 15
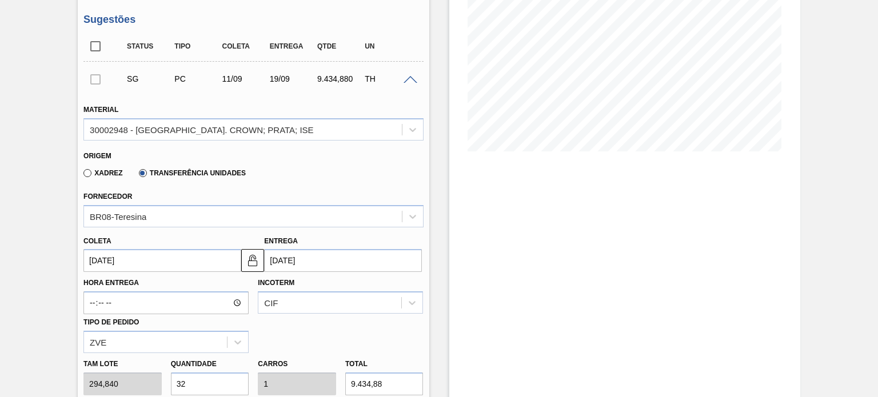
type input "[DATE]"
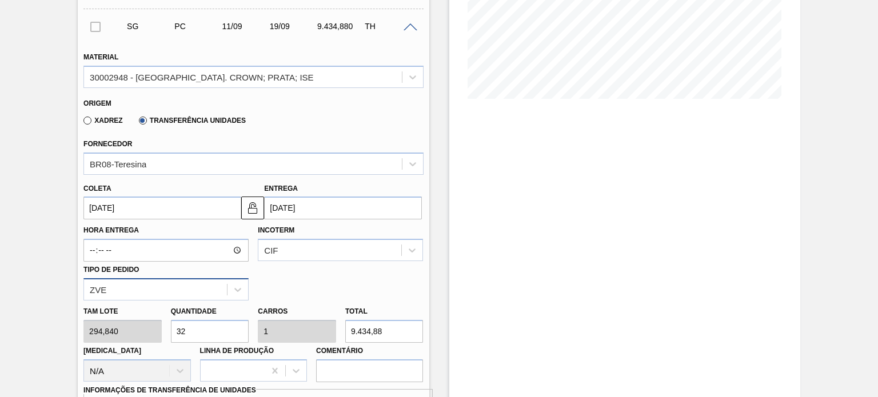
scroll to position [297, 0]
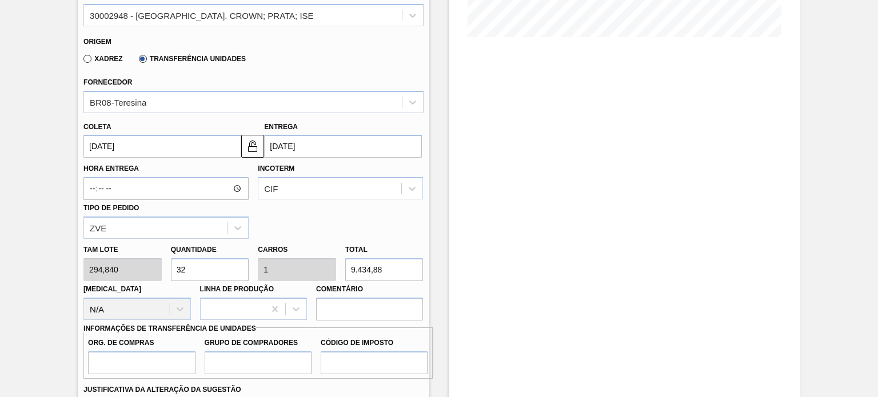
click at [135, 257] on div "Tam lote 294,840 Quantidade 32 Carros 1 Total 9.434,88 Doca N/A Linha de Produç…" at bounding box center [253, 280] width 349 height 82
type input "2"
type input "0,063"
type input "589,68"
type input "25"
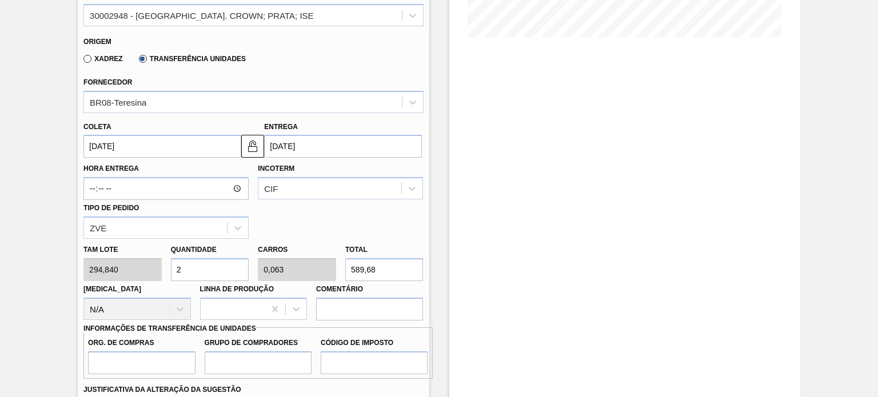
type input "0,781"
type input "7.371"
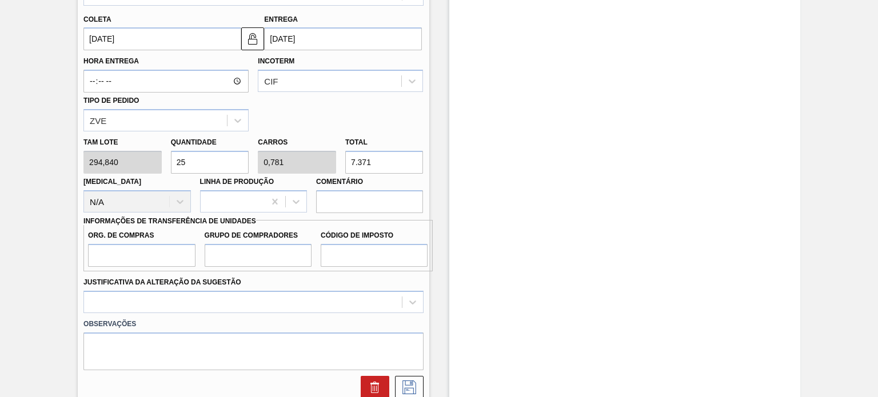
scroll to position [411, 0]
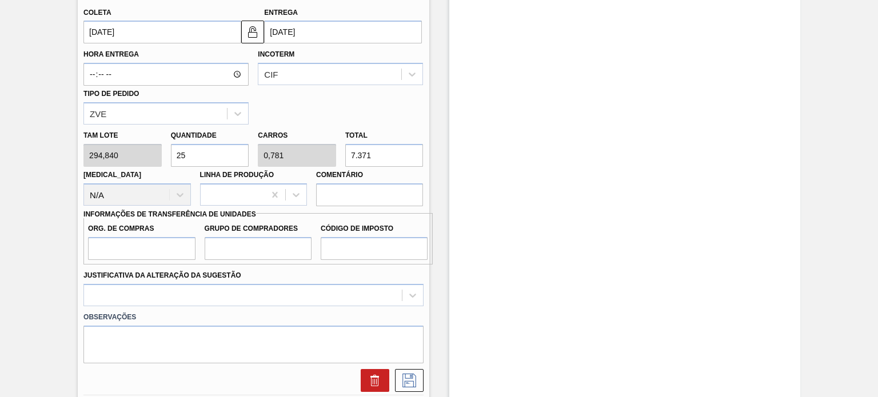
type input "25"
click at [135, 237] on input "Org. de Compras" at bounding box center [141, 248] width 107 height 23
type input "A01"
click at [240, 239] on input "Grupo de Compradores" at bounding box center [258, 248] width 107 height 23
type input "BR0"
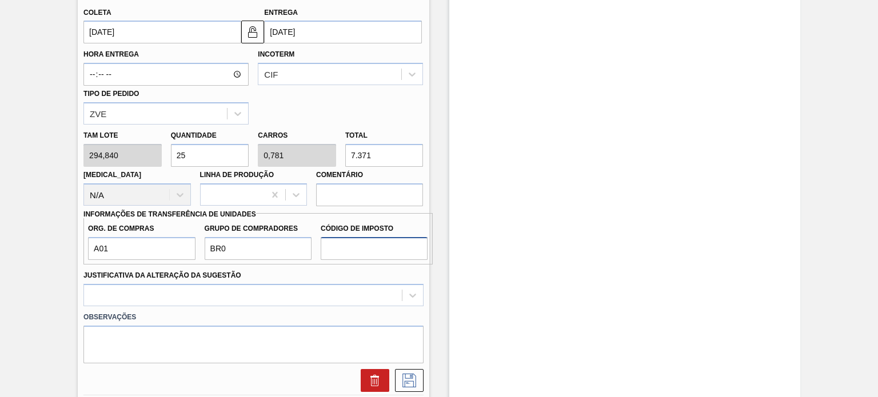
click at [349, 237] on input "Código de Imposto" at bounding box center [374, 248] width 107 height 23
type input "I1"
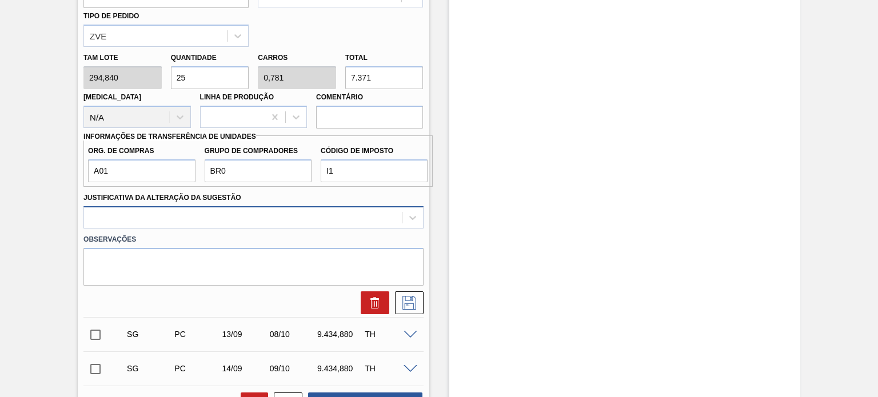
click at [320, 229] on div at bounding box center [252, 217] width 339 height 22
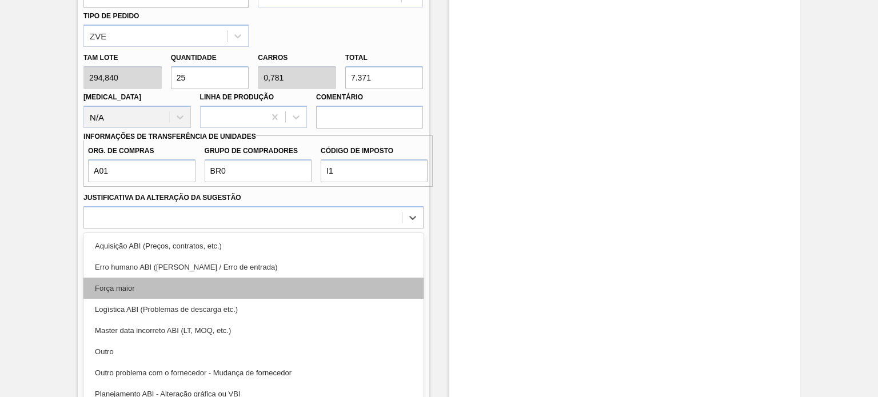
click at [191, 278] on div "Força maior" at bounding box center [252, 288] width 339 height 21
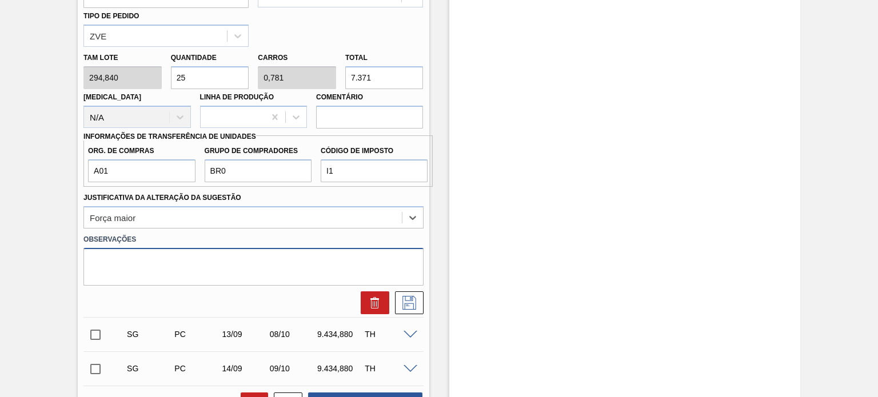
click at [187, 257] on textarea at bounding box center [252, 267] width 339 height 38
type textarea "Escoamento tampas Crown"
click at [425, 291] on div at bounding box center [253, 302] width 349 height 23
click at [401, 296] on icon at bounding box center [409, 303] width 18 height 14
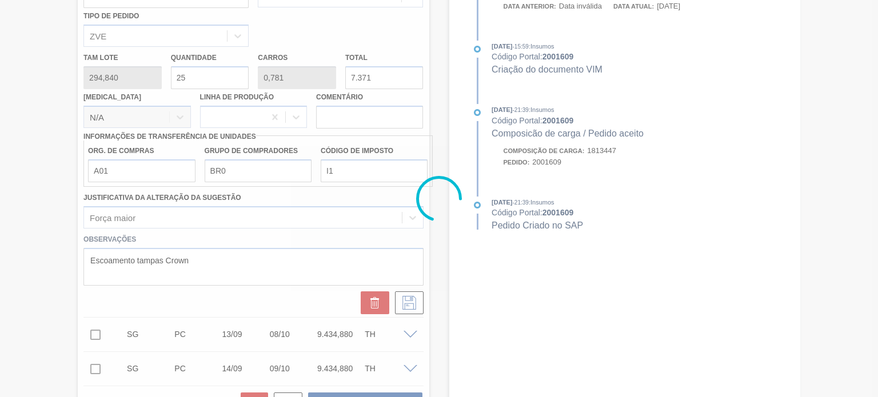
scroll to position [170, 0]
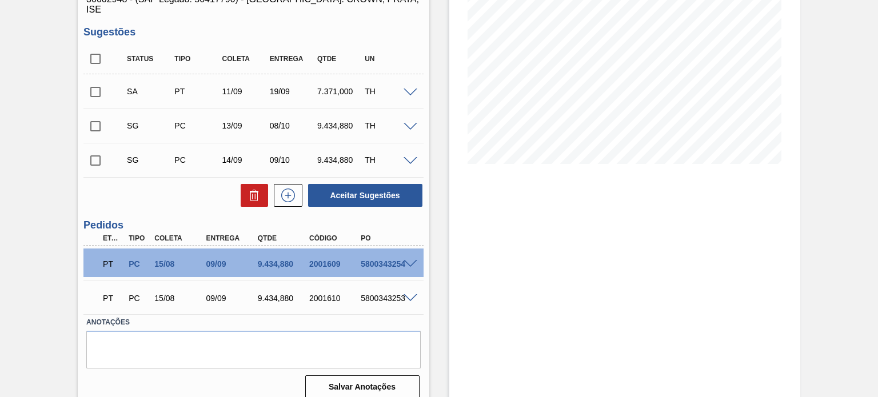
click at [93, 80] on input "checkbox" at bounding box center [95, 92] width 24 height 24
click at [409, 89] on span at bounding box center [410, 93] width 14 height 9
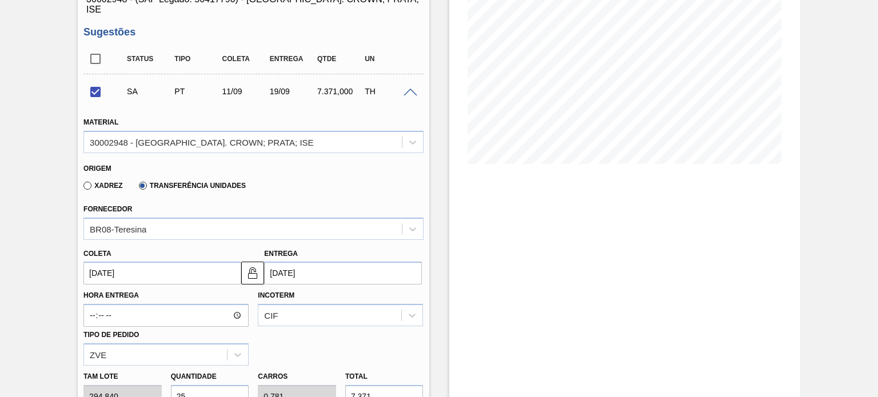
click at [409, 89] on span at bounding box center [410, 93] width 14 height 9
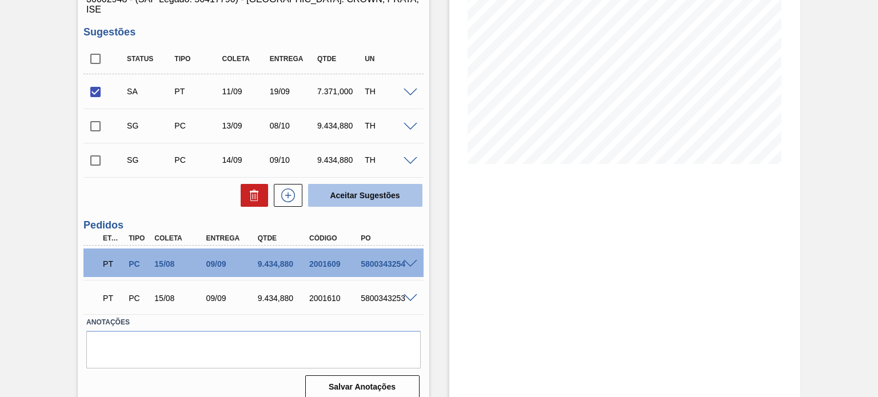
click at [366, 194] on button "Aceitar Sugestões" at bounding box center [365, 195] width 114 height 23
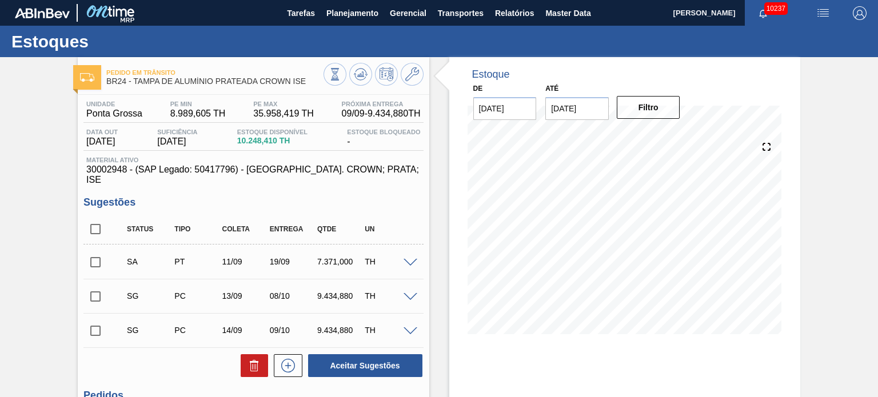
scroll to position [114, 0]
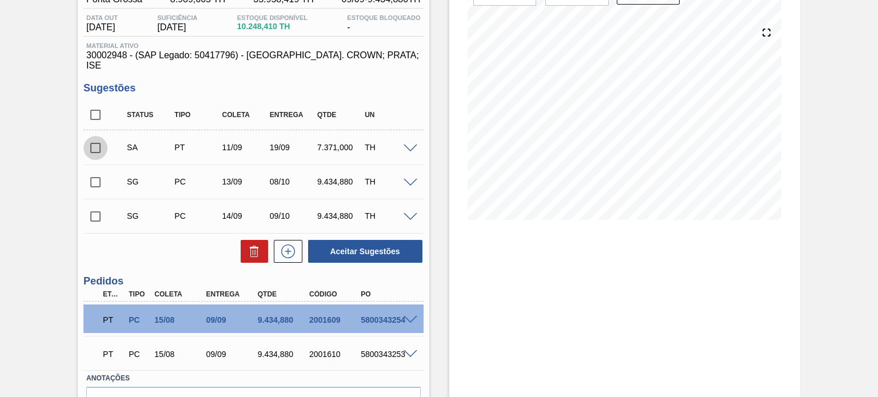
click at [97, 137] on input "checkbox" at bounding box center [95, 148] width 24 height 24
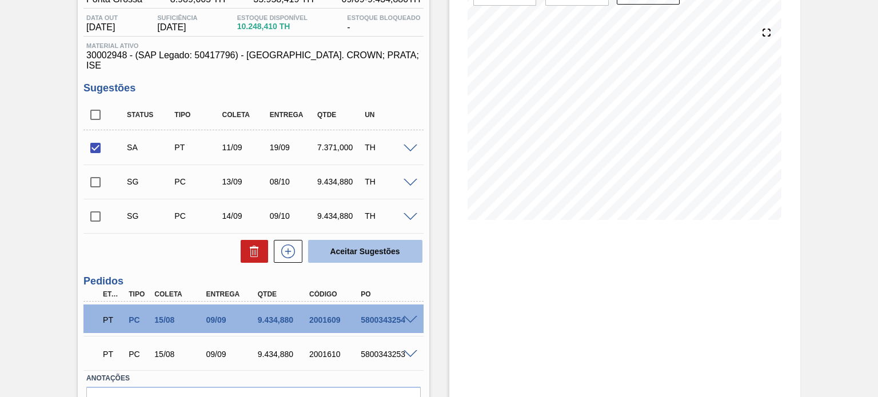
click at [361, 240] on button "Aceitar Sugestões" at bounding box center [365, 251] width 114 height 23
checkbox input "false"
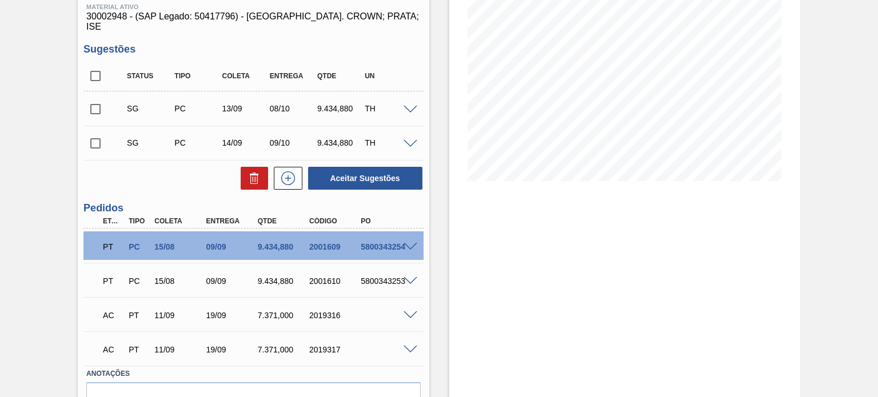
scroll to position [171, 0]
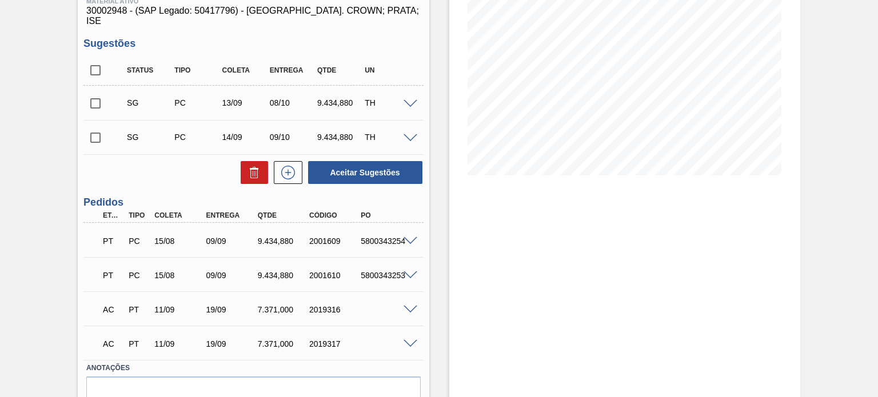
scroll to position [171, 0]
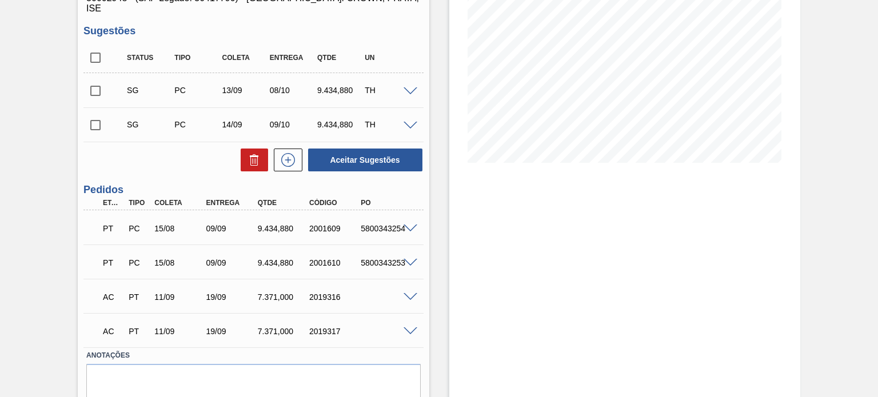
click at [408, 293] on span at bounding box center [410, 297] width 14 height 9
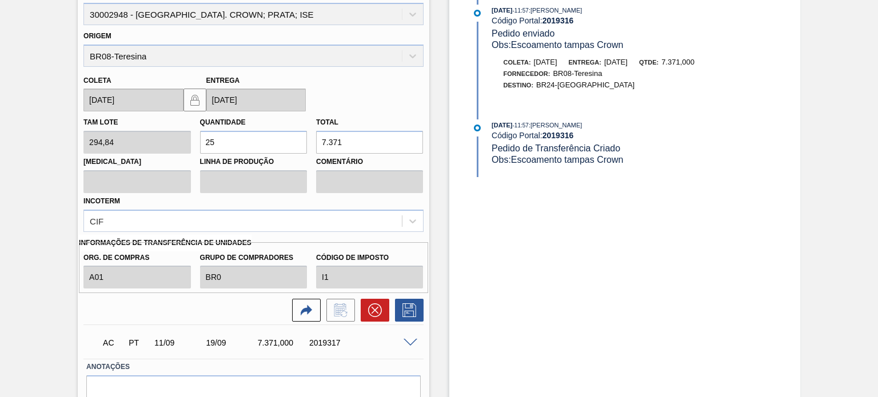
scroll to position [542, 0]
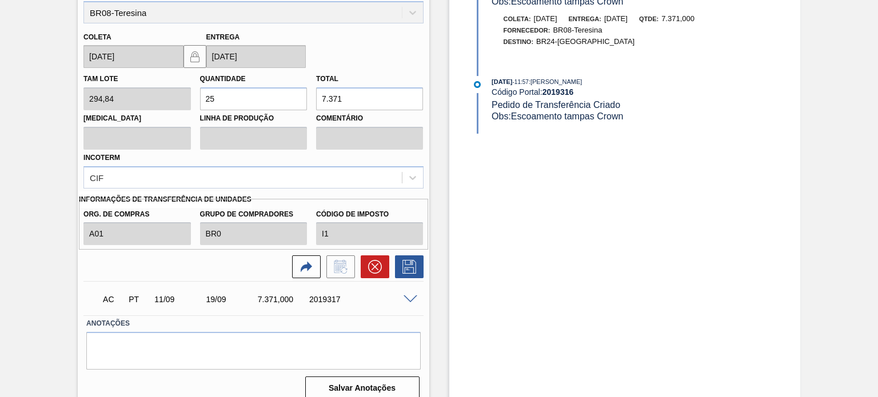
click at [406, 295] on span at bounding box center [410, 299] width 14 height 9
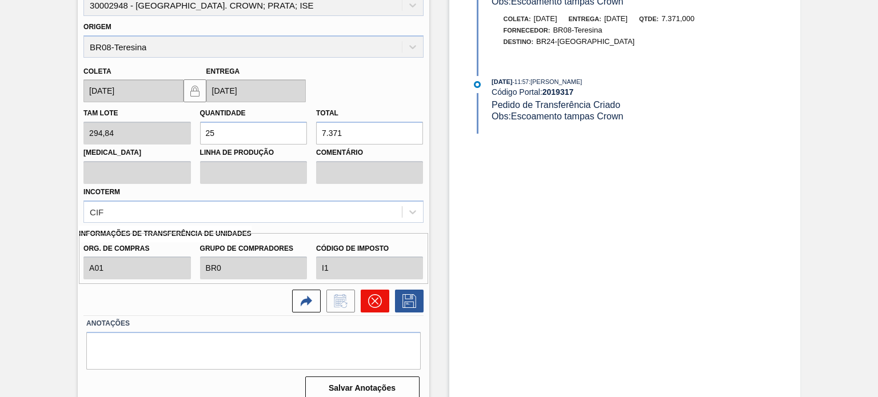
click at [373, 295] on icon at bounding box center [374, 301] width 14 height 14
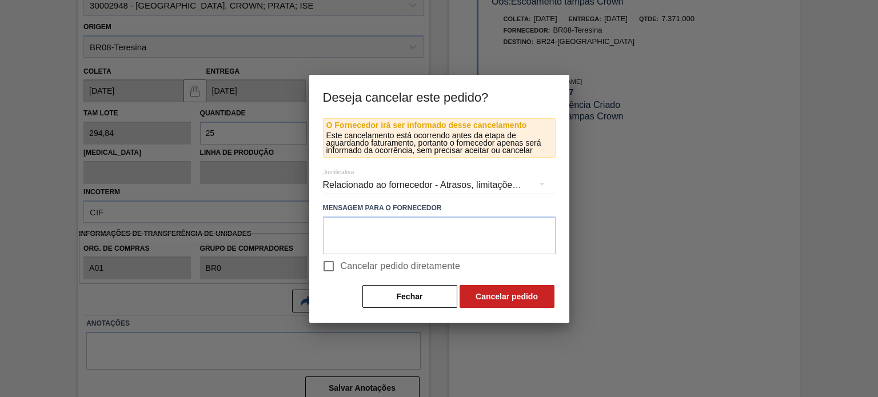
click at [329, 269] on input "Cancelar pedido diretamente" at bounding box center [329, 266] width 24 height 24
checkbox input "true"
click at [519, 297] on button "Cancelar pedido" at bounding box center [506, 296] width 95 height 23
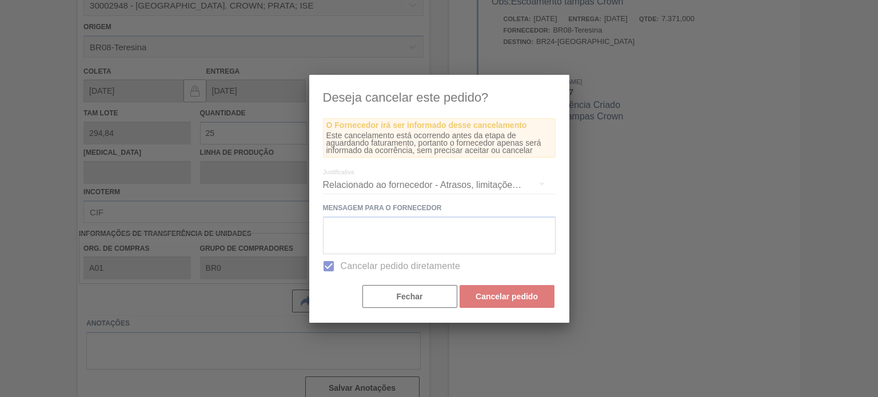
scroll to position [170, 0]
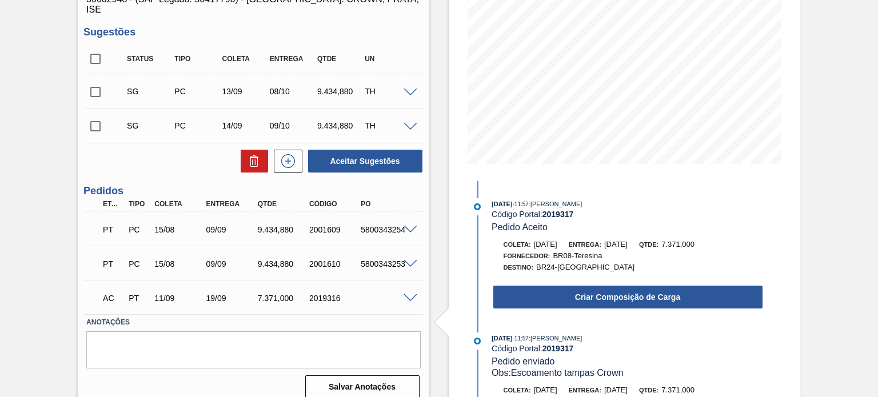
click at [407, 294] on span at bounding box center [410, 298] width 14 height 9
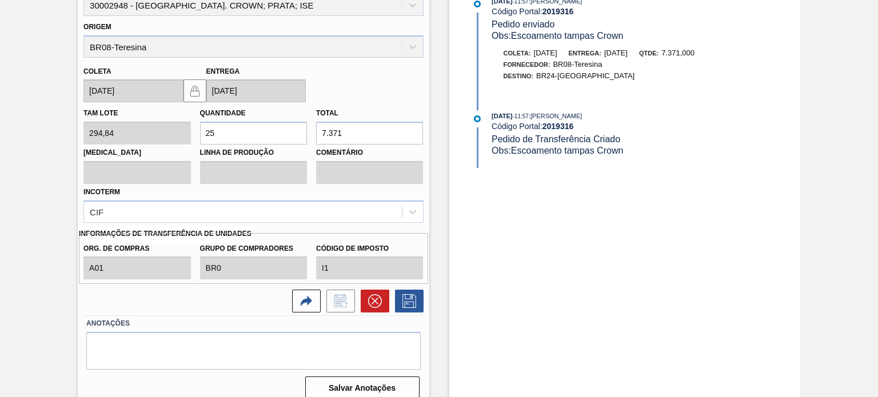
scroll to position [279, 0]
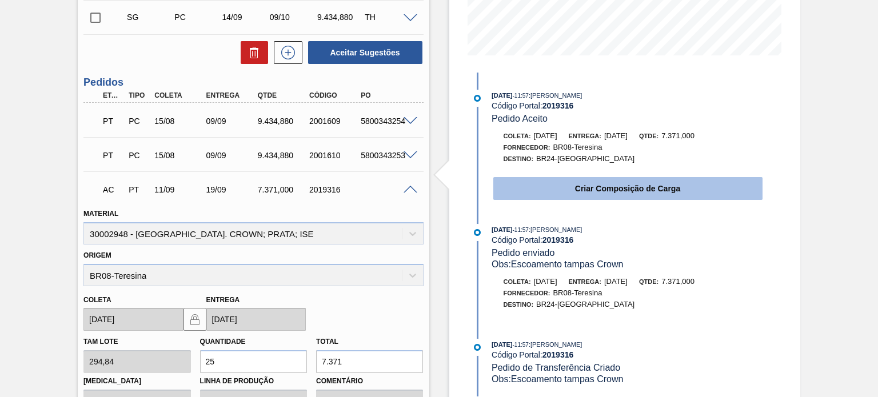
click at [598, 196] on button "Criar Composição de Carga" at bounding box center [627, 188] width 269 height 23
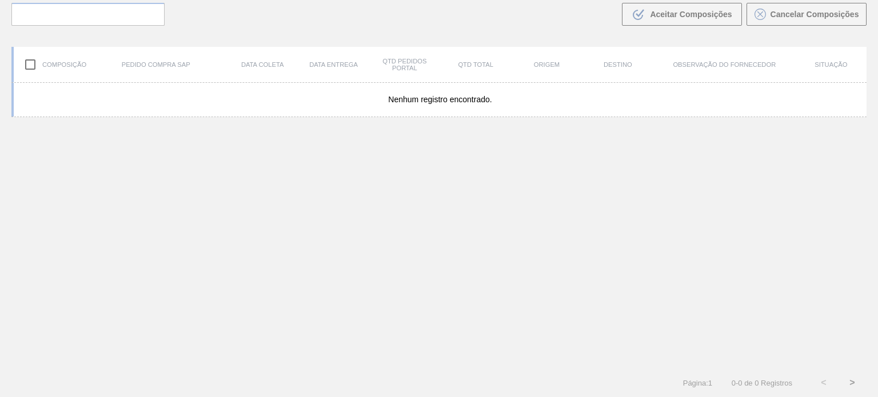
scroll to position [82, 0]
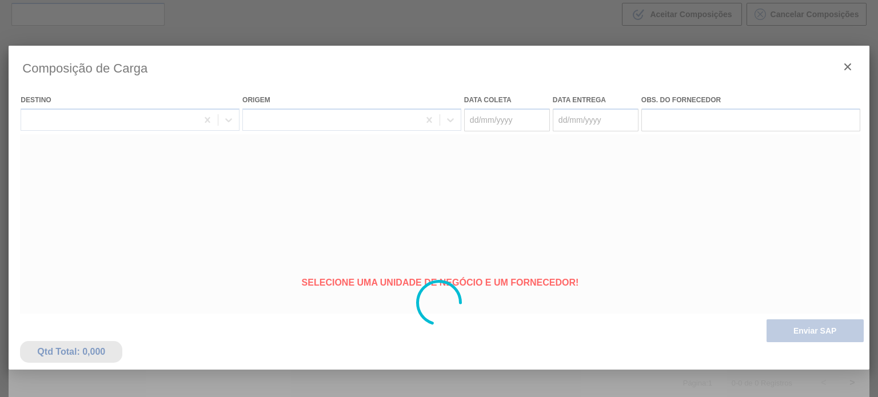
type coleta "11/09/2025"
type entrega "19/09/2025"
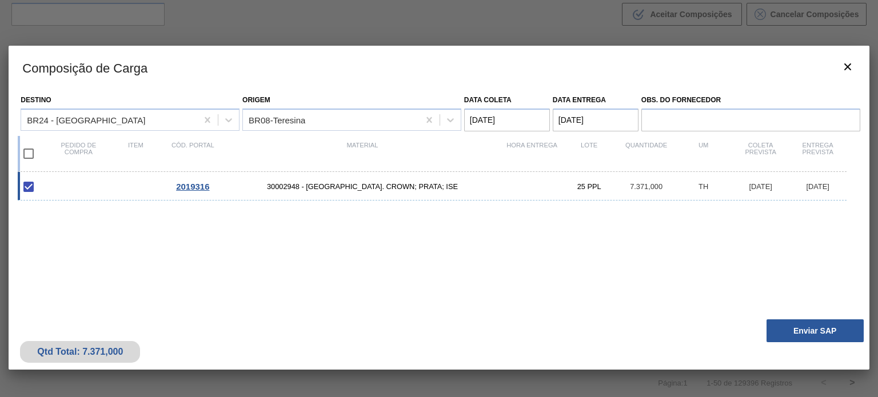
click at [810, 330] on button "Enviar SAP" at bounding box center [814, 330] width 97 height 23
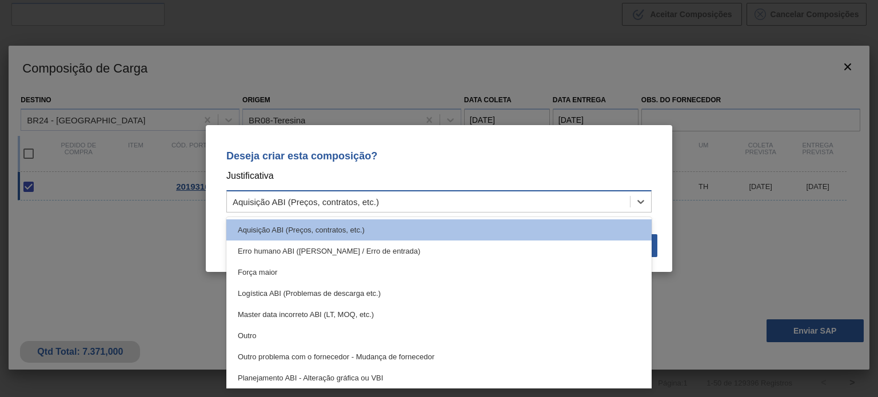
click at [386, 199] on div "Aquisição ABI (Preços, contratos, etc.)" at bounding box center [428, 202] width 403 height 17
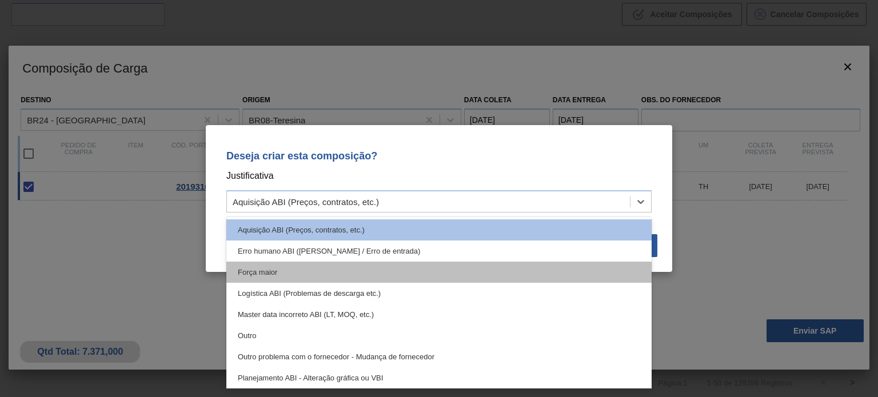
click at [354, 277] on div "Força maior" at bounding box center [438, 272] width 425 height 21
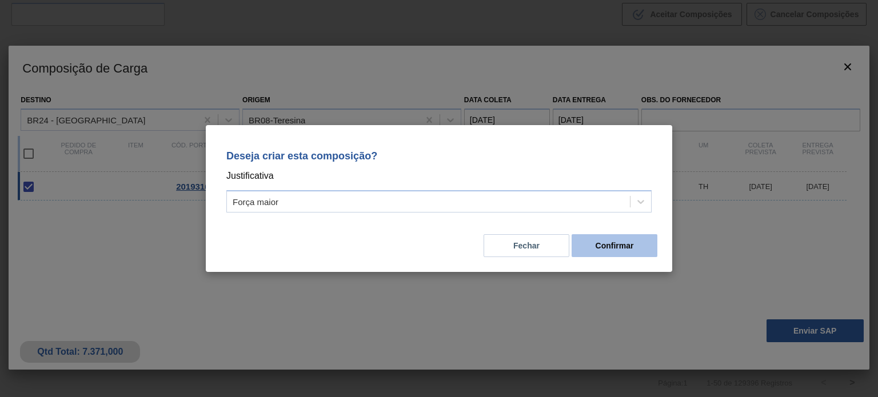
click at [594, 253] on button "Confirmar" at bounding box center [614, 245] width 86 height 23
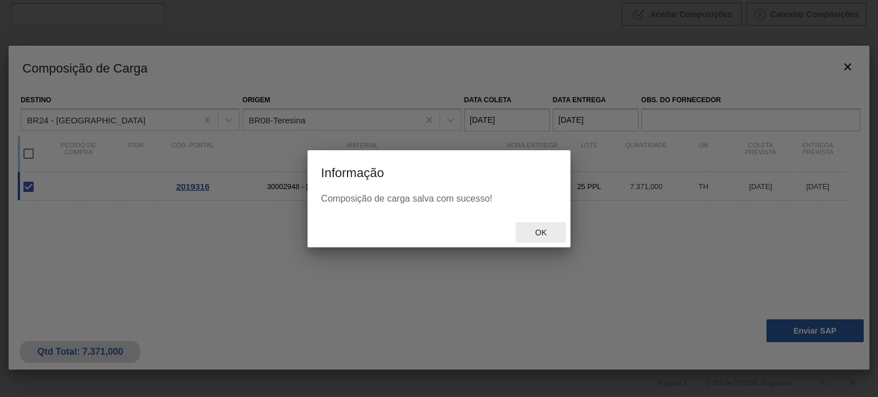
click at [545, 227] on div "Ok" at bounding box center [540, 232] width 50 height 21
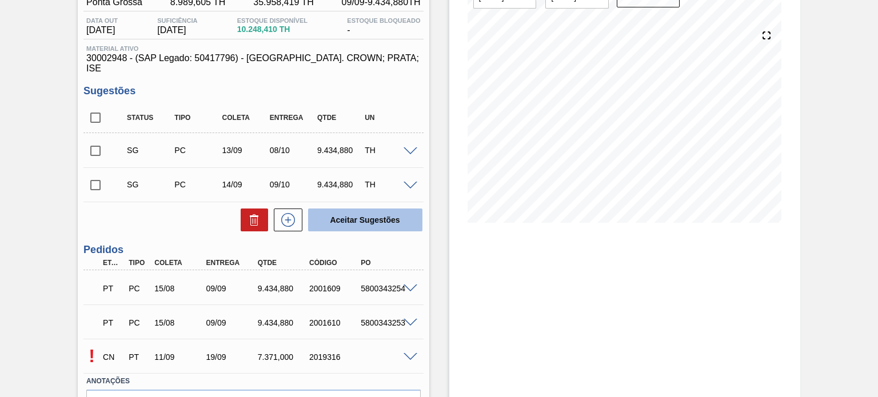
scroll to position [170, 0]
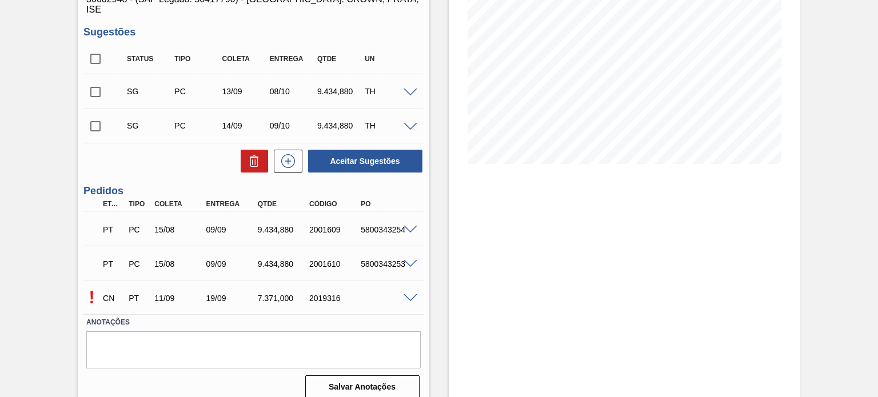
click at [403, 293] on div at bounding box center [412, 297] width 23 height 9
click at [409, 294] on span at bounding box center [410, 298] width 14 height 9
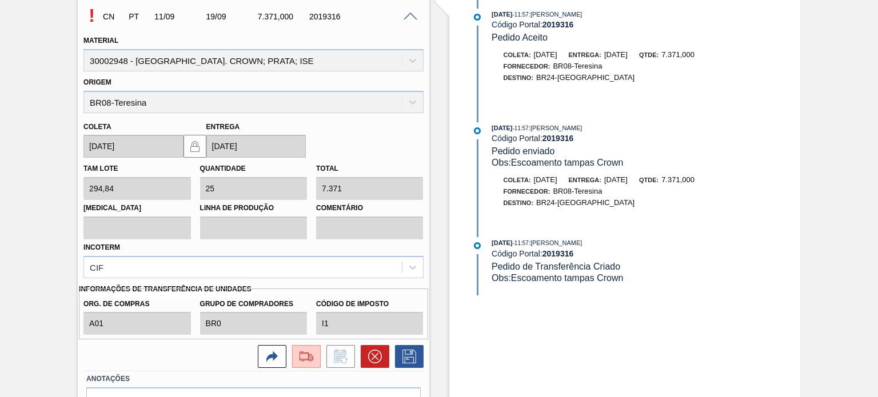
scroll to position [507, 0]
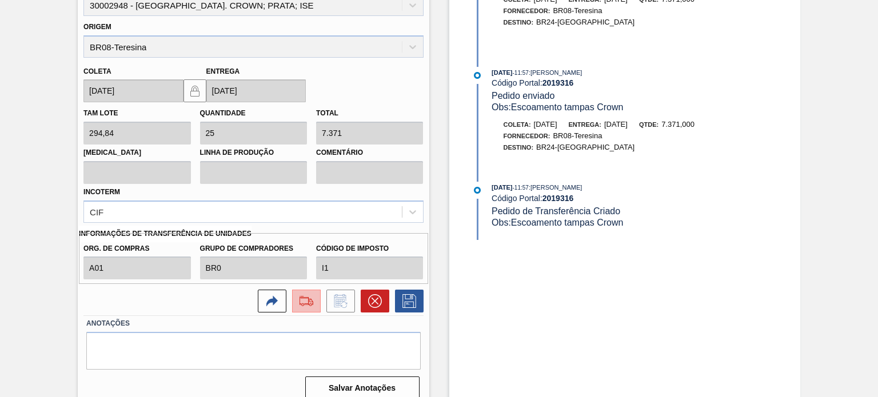
click at [302, 294] on img at bounding box center [306, 301] width 18 height 14
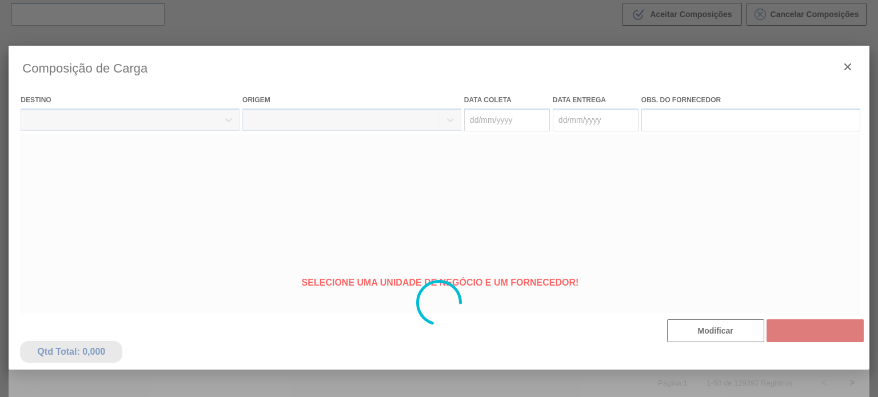
type coleta "[DATE]"
type entrega "[DATE]"
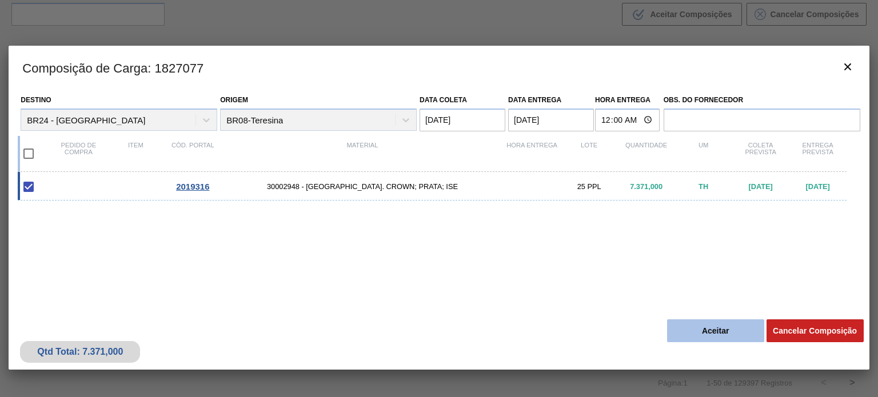
click at [721, 324] on button "Aceitar" at bounding box center [715, 330] width 97 height 23
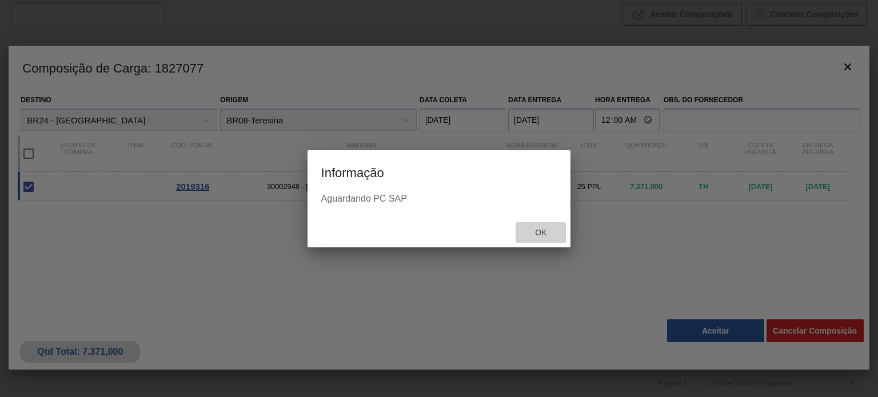
click at [549, 231] on span "Ok" at bounding box center [541, 232] width 30 height 9
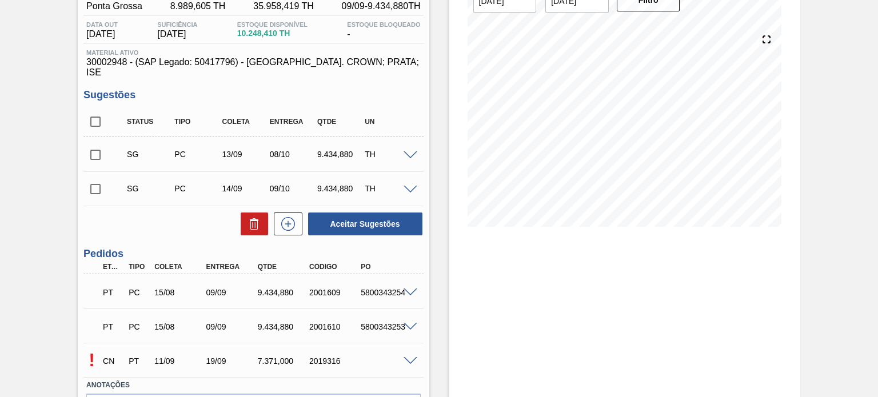
scroll to position [170, 0]
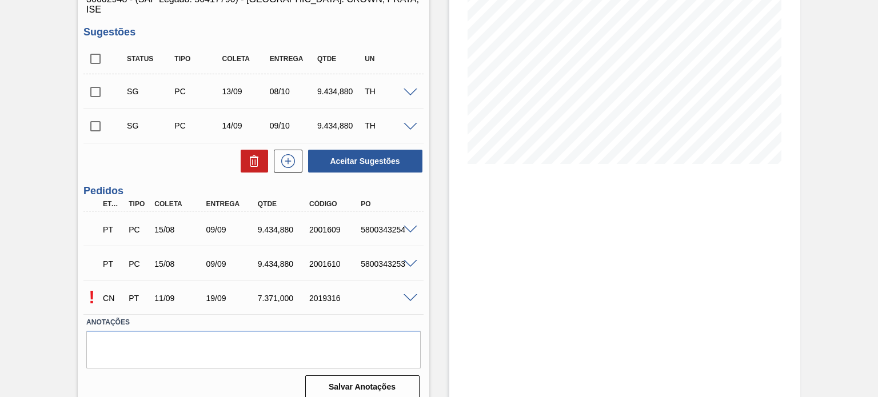
click at [402, 293] on div at bounding box center [412, 297] width 23 height 9
click at [408, 291] on div "! CN PT 11/09 19/09 7.371,000 2019316" at bounding box center [252, 297] width 339 height 29
click at [409, 293] on div at bounding box center [412, 297] width 23 height 9
click at [408, 294] on span at bounding box center [410, 298] width 14 height 9
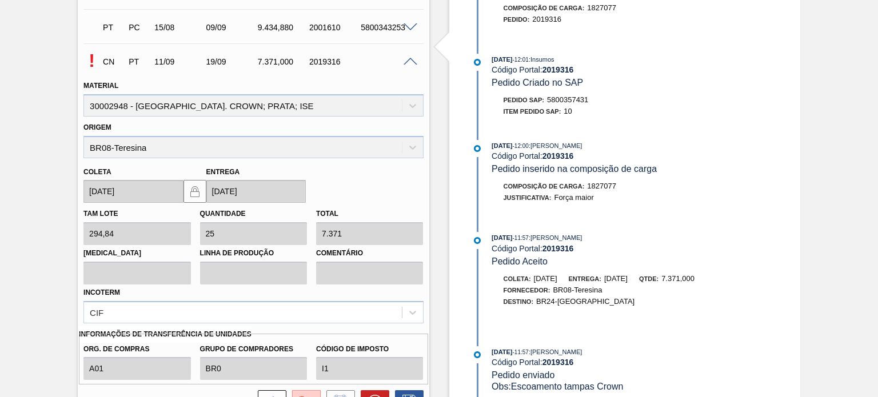
scroll to position [507, 0]
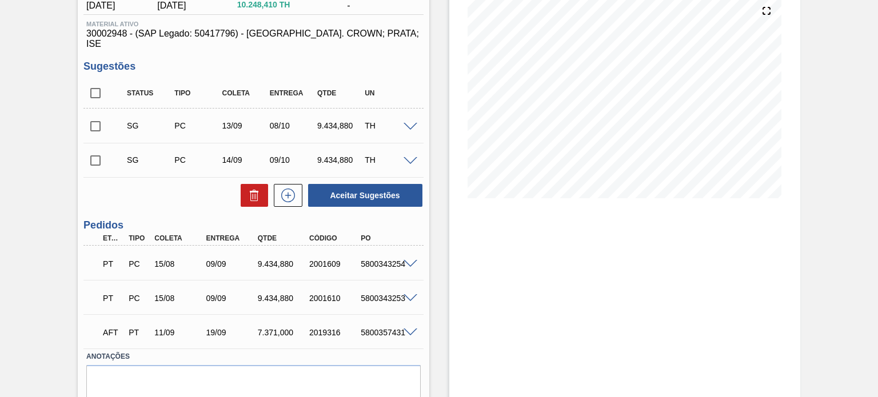
scroll to position [170, 0]
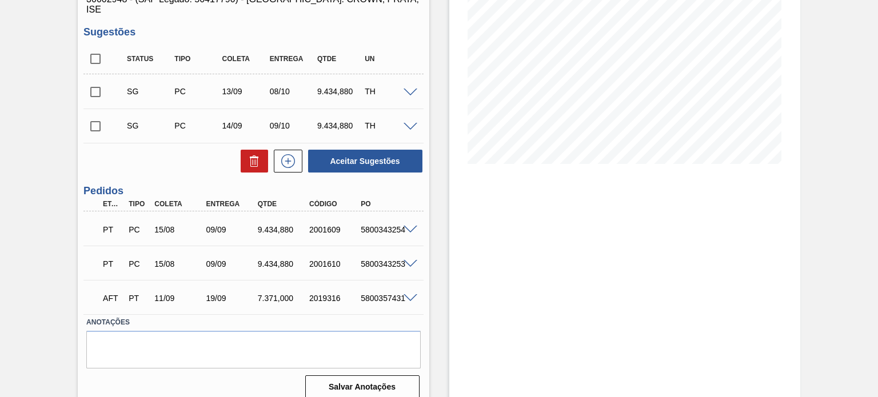
click at [373, 294] on div "5800357431" at bounding box center [386, 298] width 57 height 9
copy div "5800357431"
